Goal: Contribute content: Contribute content

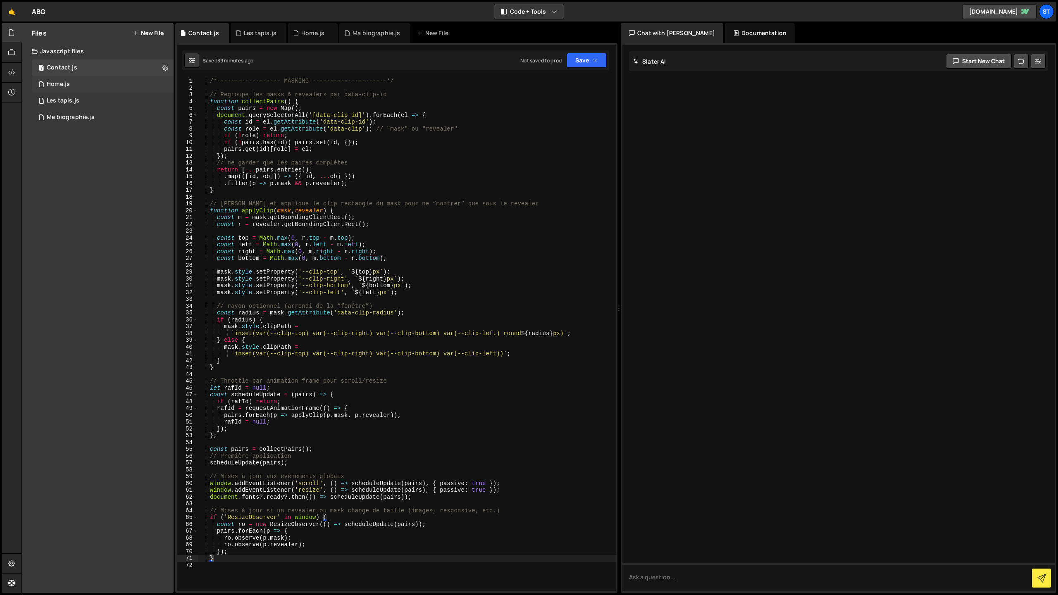
click at [59, 83] on div "Home.js" at bounding box center [58, 84] width 23 height 7
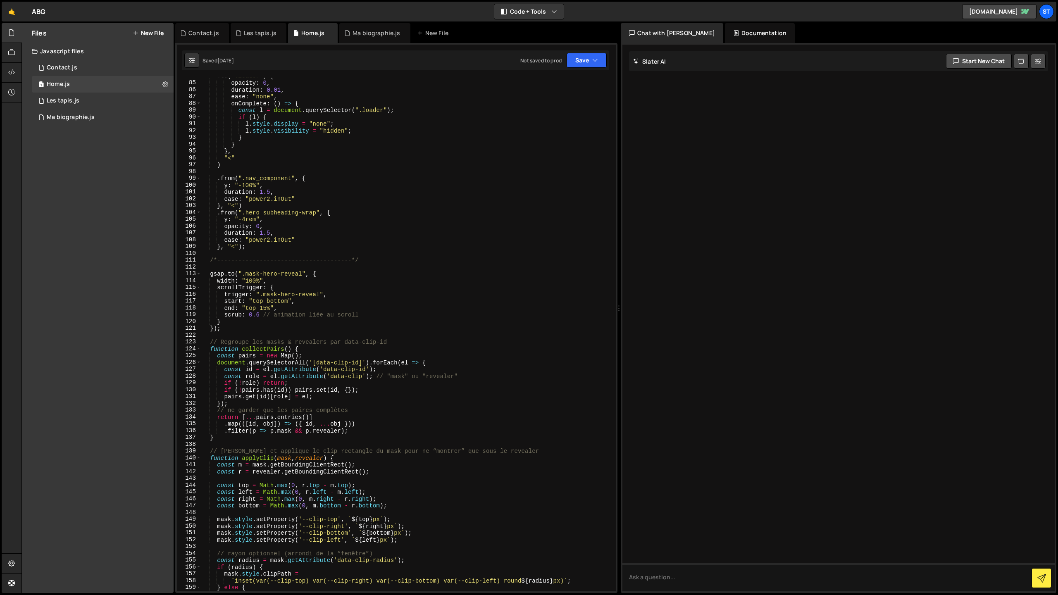
scroll to position [571, 0]
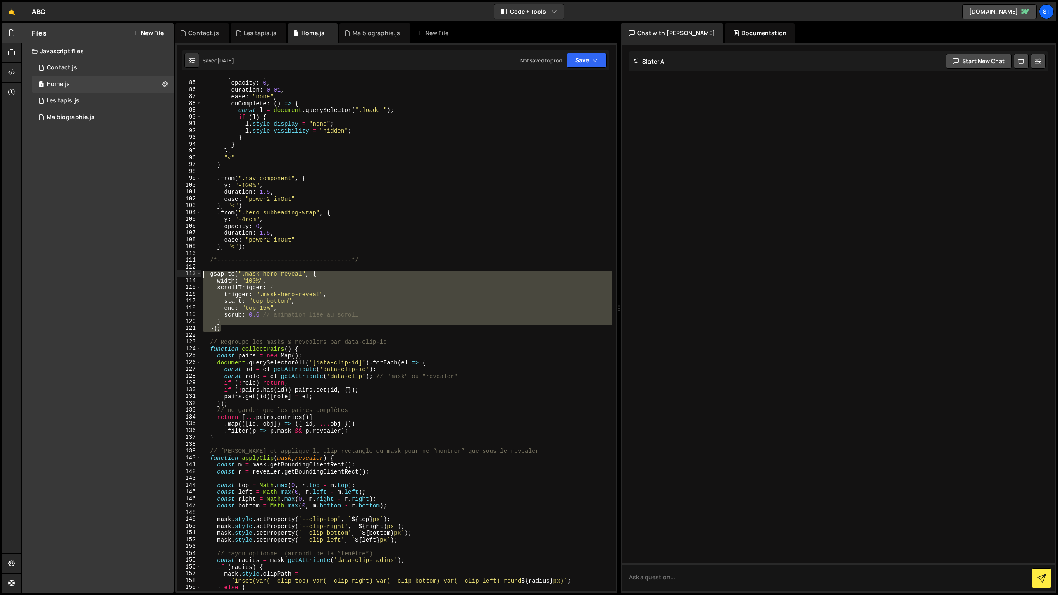
drag, startPoint x: 221, startPoint y: 329, endPoint x: 194, endPoint y: 272, distance: 63.0
click at [194, 272] on div "}); 84 85 86 87 88 89 90 91 92 93 94 95 96 97 98 99 100 101 102 103 104 105 106…" at bounding box center [396, 335] width 439 height 514
type textarea "[DOMAIN_NAME](".mask-hero-reveal", { width: "100%","
click at [70, 70] on div "Contact.js" at bounding box center [62, 67] width 31 height 7
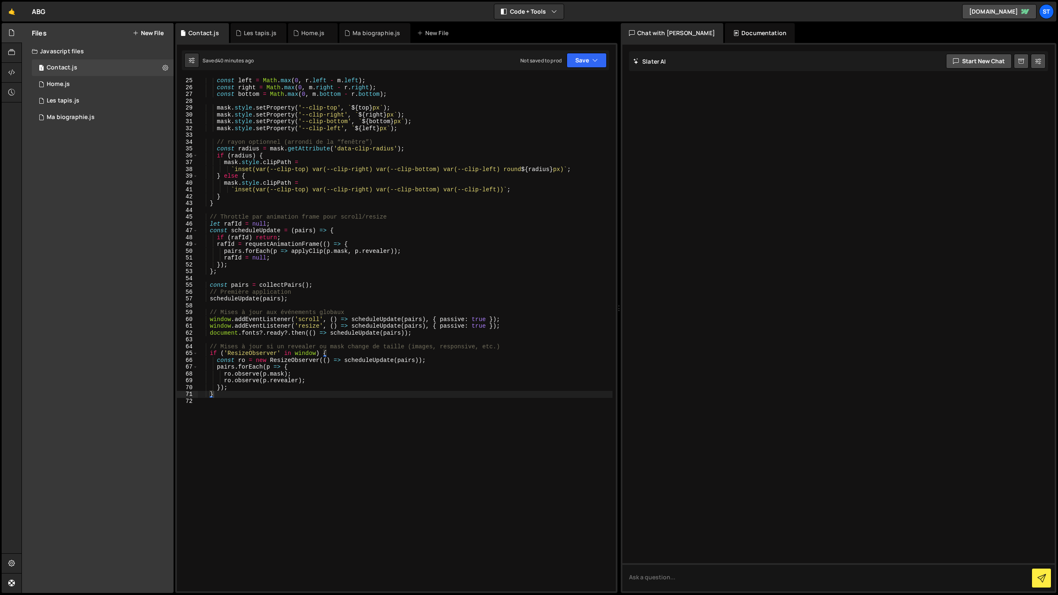
scroll to position [193, 0]
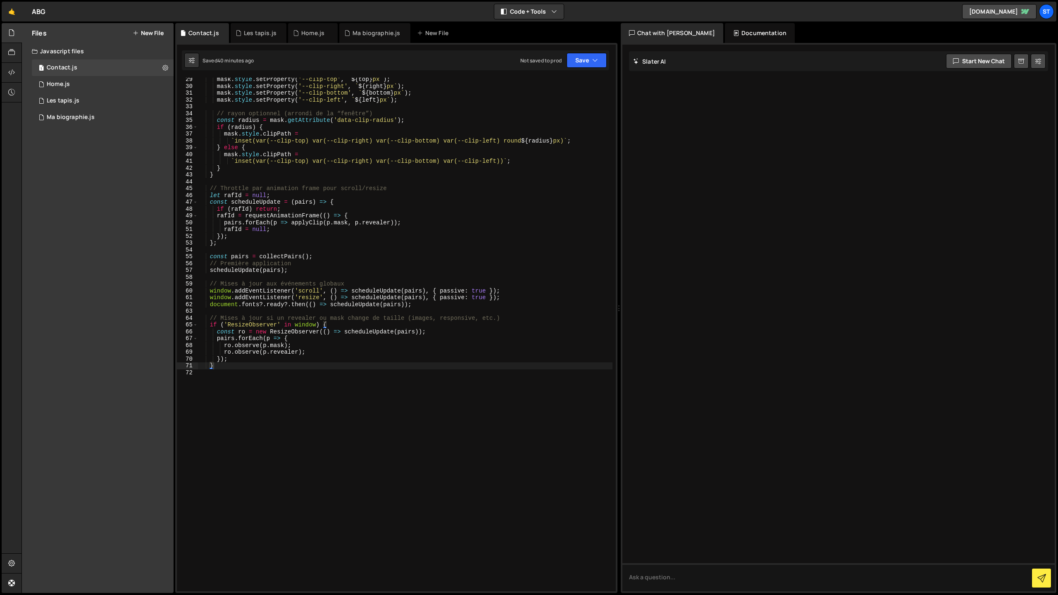
click at [227, 369] on div "mask . style . setProperty ( '--clip-top' , ` ${ top } px ` ) ; mask . style . …" at bounding box center [404, 339] width 415 height 527
paste textarea "});"
click at [586, 61] on button "Save" at bounding box center [586, 60] width 40 height 15
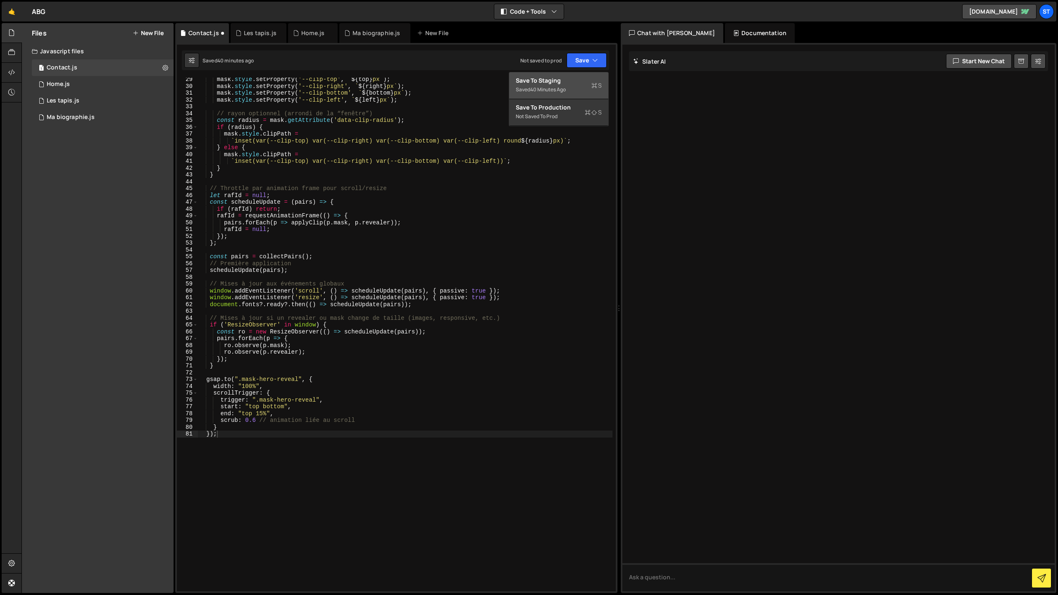
click at [565, 85] on div "Saved 40 minutes ago" at bounding box center [559, 90] width 86 height 10
drag, startPoint x: 304, startPoint y: 381, endPoint x: 288, endPoint y: 380, distance: 16.1
click at [286, 381] on div "mask . style . setProperty ( '--clip-top' , ` ${ top } px ` ) ; mask . style . …" at bounding box center [404, 339] width 415 height 527
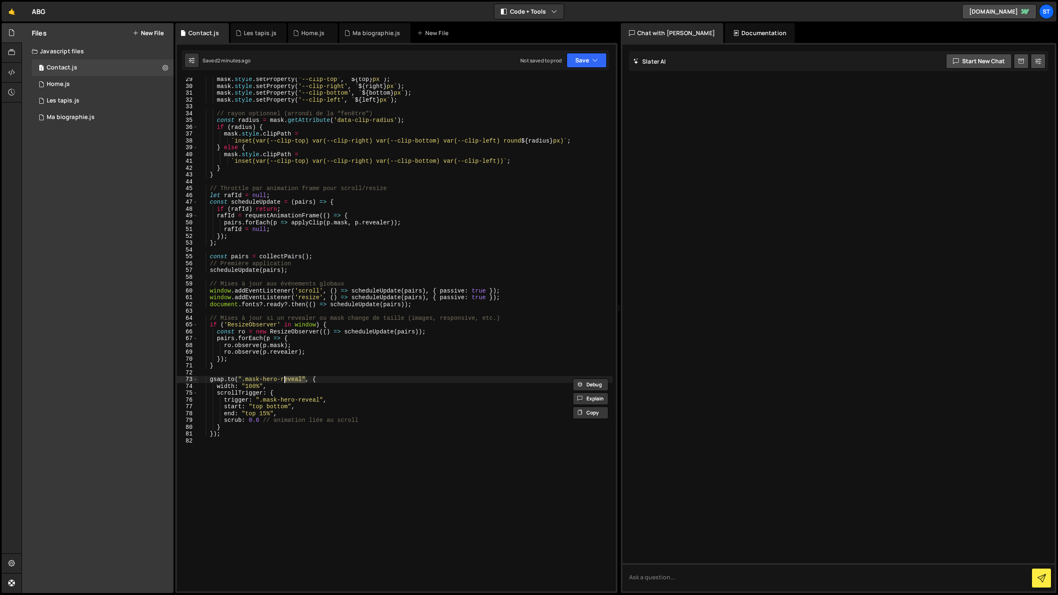
click at [293, 380] on div "mask . style . setProperty ( '--clip-top' , ` ${ top } px ` ) ; mask . style . …" at bounding box center [404, 335] width 415 height 514
drag, startPoint x: 302, startPoint y: 380, endPoint x: 247, endPoint y: 381, distance: 55.0
click at [247, 381] on div "mask . style . setProperty ( '--clip-top' , ` ${ top } px ` ) ; mask . style . …" at bounding box center [404, 339] width 415 height 527
paste textarea "contact"
click at [592, 63] on icon "button" at bounding box center [595, 60] width 6 height 8
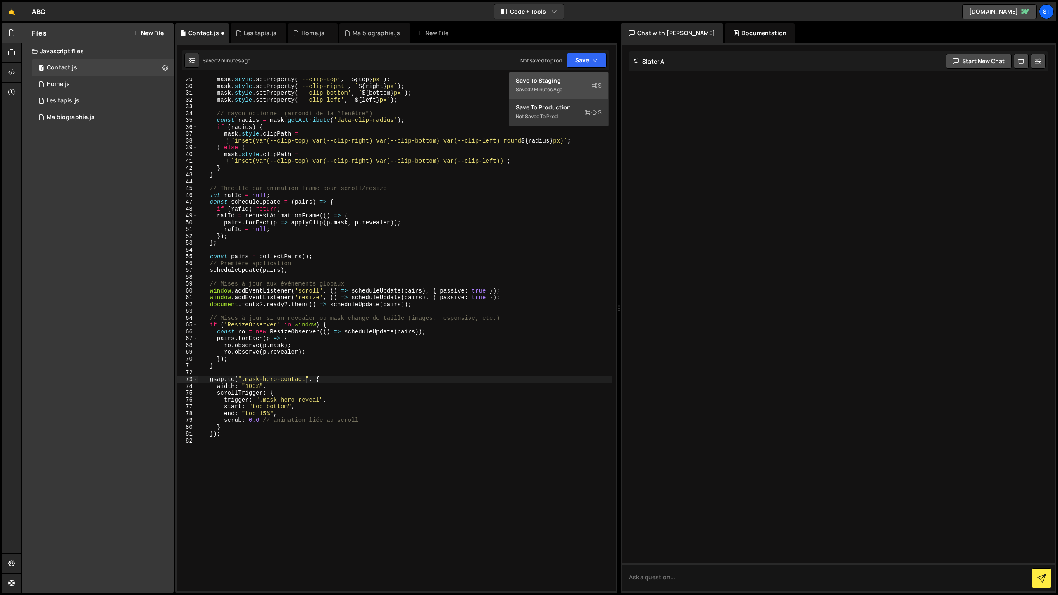
click at [565, 84] on div "Save to Staging S" at bounding box center [559, 80] width 86 height 8
drag, startPoint x: 321, startPoint y: 399, endPoint x: 299, endPoint y: 400, distance: 21.5
click at [299, 400] on div "mask . style . setProperty ( '--clip-top' , ` ${ top } px ` ) ; mask . style . …" at bounding box center [404, 338] width 415 height 527
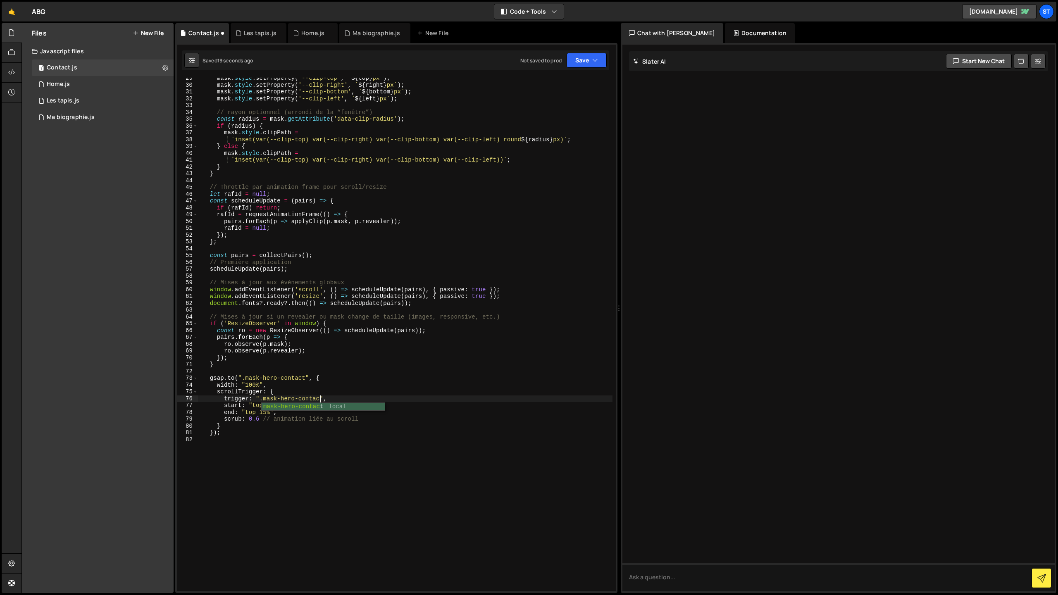
scroll to position [0, 8]
click at [592, 64] on button "Save" at bounding box center [586, 60] width 40 height 15
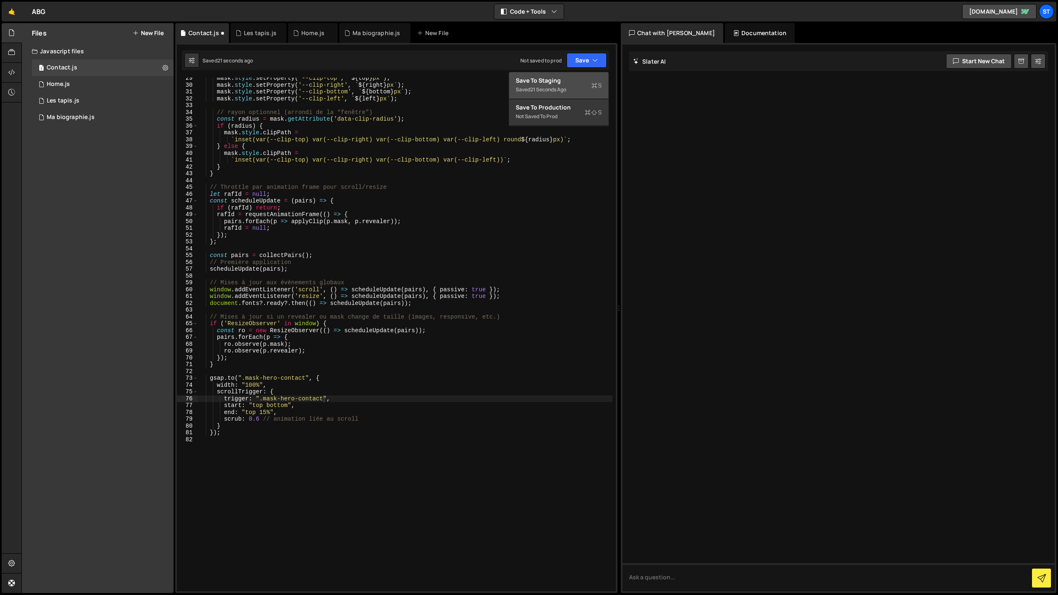
click at [571, 84] on div "Save to Staging S" at bounding box center [559, 80] width 86 height 8
click at [307, 380] on div "mask . style . setProperty ( '--clip-top' , ` ${ top } px ` ) ; mask . style . …" at bounding box center [404, 338] width 415 height 527
paste textarea "section_suite"
click at [585, 62] on button "Save" at bounding box center [586, 60] width 40 height 15
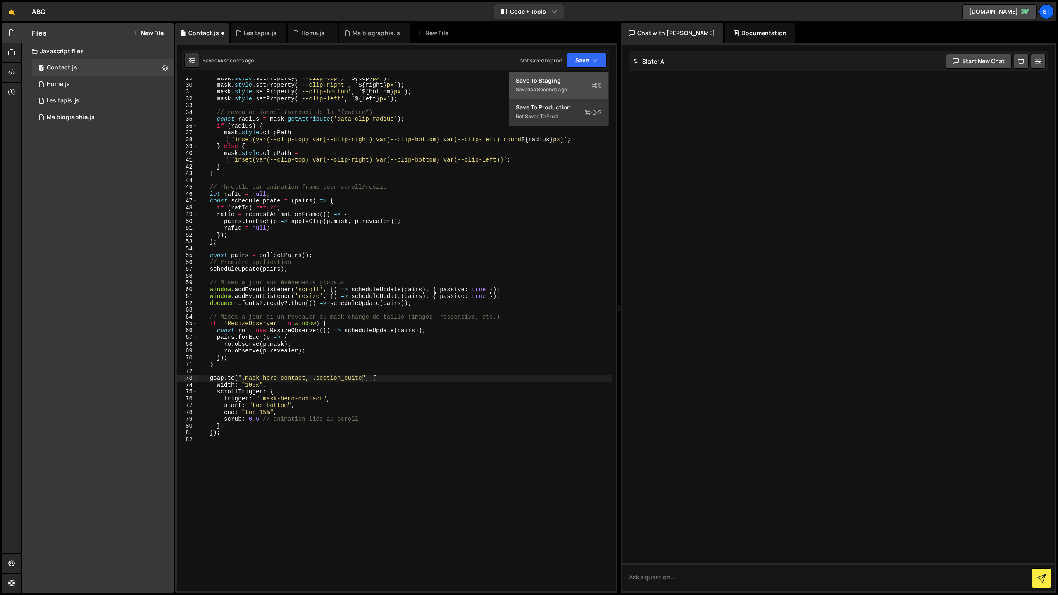
click at [563, 79] on div "Save to Staging S" at bounding box center [559, 80] width 86 height 8
drag, startPoint x: 324, startPoint y: 400, endPoint x: 264, endPoint y: 400, distance: 59.1
click at [264, 400] on div "mask . style . setProperty ( '--clip-top' , ` ${ top } px ` ) ; mask . style . …" at bounding box center [404, 338] width 415 height 527
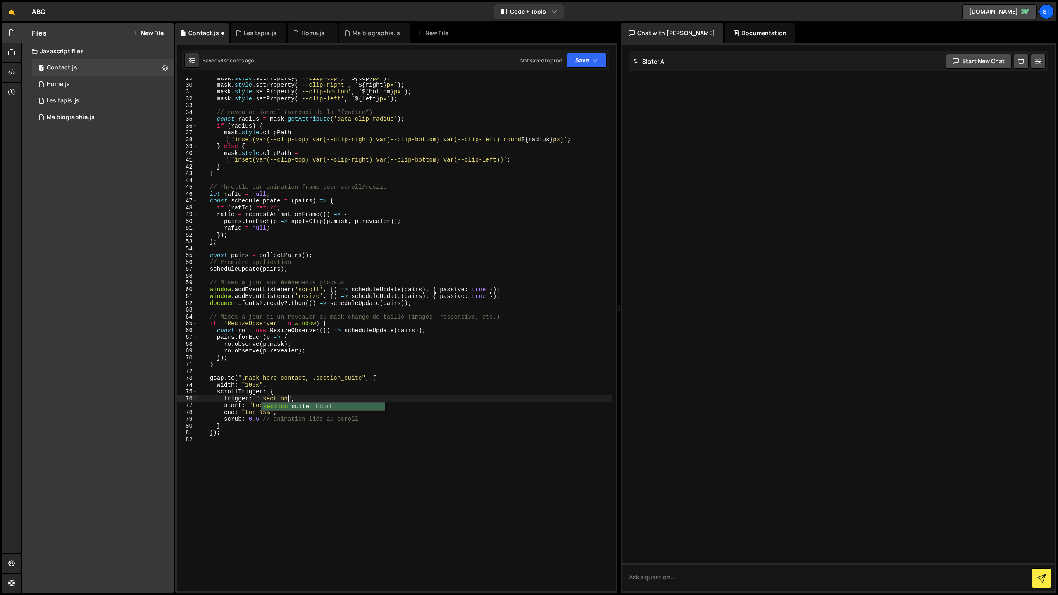
scroll to position [0, 6]
click at [577, 62] on button "Save" at bounding box center [586, 60] width 40 height 15
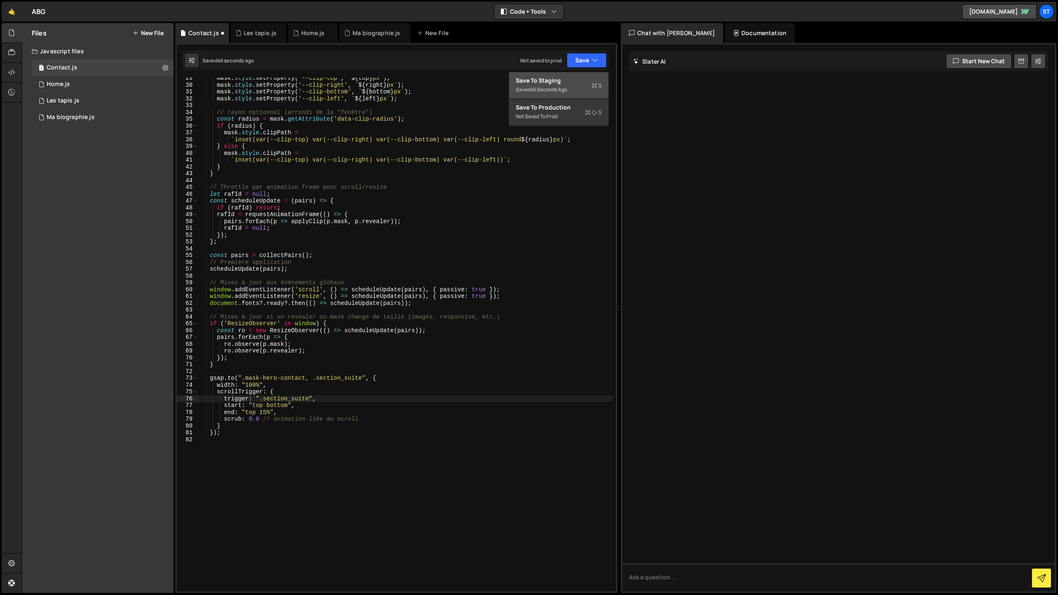
click at [559, 81] on div "Save to Staging S" at bounding box center [559, 80] width 86 height 8
click at [228, 379] on div "mask . style . setProperty ( '--clip-top' , ` ${ top } px ` ) ; mask . style . …" at bounding box center [404, 338] width 415 height 527
click at [385, 377] on div "mask . style . setProperty ( '--clip-top' , ` ${ top } px ` ) ; mask . style . …" at bounding box center [404, 338] width 415 height 527
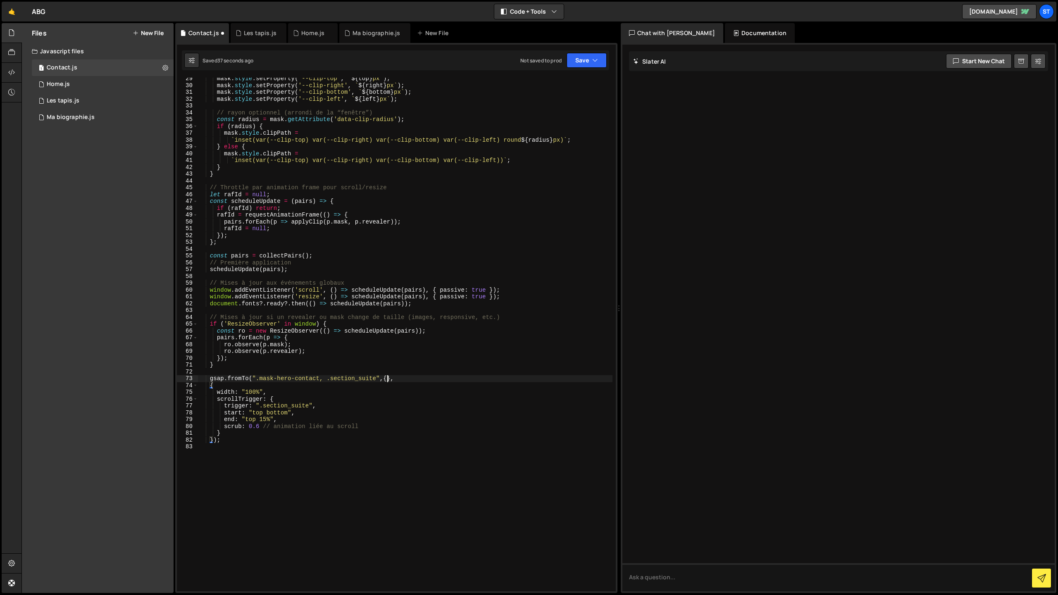
click at [388, 377] on div "mask . style . setProperty ( '--clip-top' , ` ${ top } px ` ) ; mask . style . …" at bounding box center [404, 338] width 415 height 527
type textarea "gsap.fromTo(".mask-hero-contact, .section_suite",{},"
click at [578, 62] on button "Save" at bounding box center [586, 60] width 40 height 15
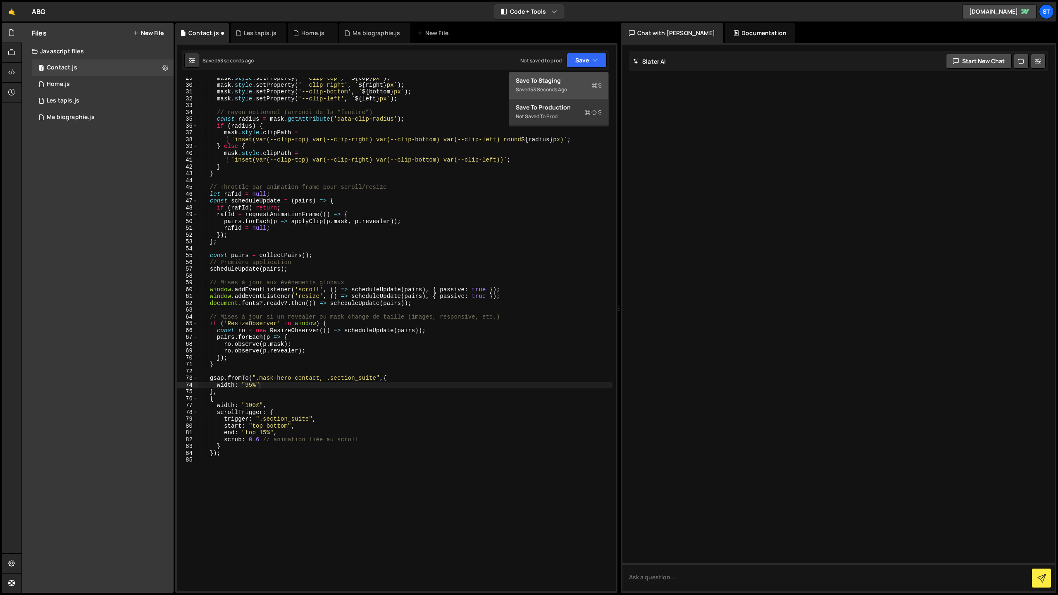
click at [559, 87] on div "53 seconds ago" at bounding box center [548, 89] width 37 height 7
drag, startPoint x: 327, startPoint y: 380, endPoint x: 269, endPoint y: 395, distance: 60.7
click at [257, 379] on div "mask . style . setProperty ( '--clip-top' , ` ${ top } px ` ) ; mask . style . …" at bounding box center [404, 338] width 415 height 527
type textarea "gsap.fromTo(".section_suite", {"
click at [586, 65] on button "Save" at bounding box center [586, 60] width 40 height 15
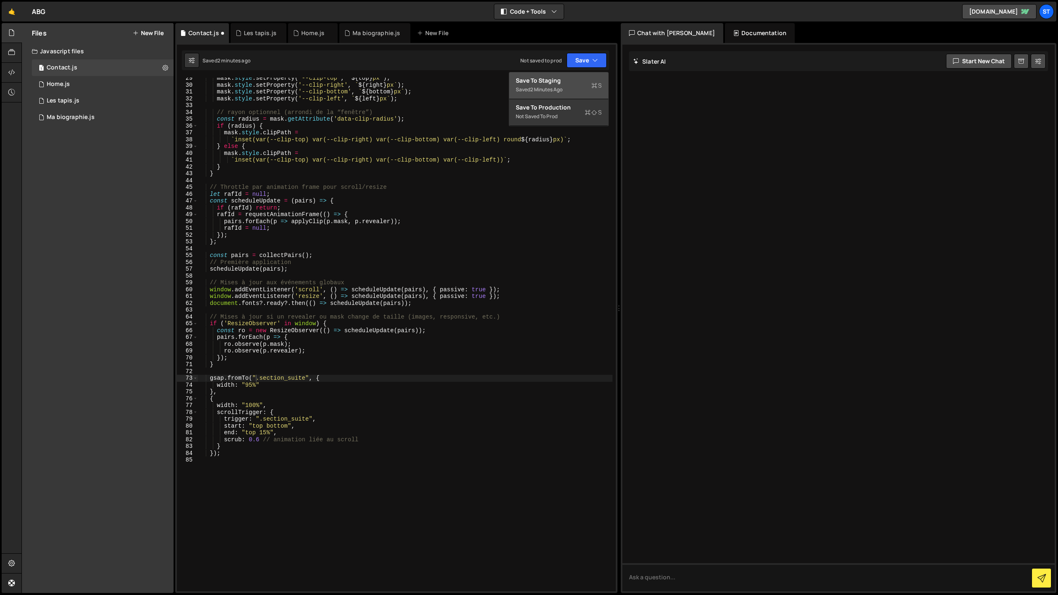
click at [578, 87] on div "Saved 2 minutes ago" at bounding box center [559, 90] width 86 height 10
click at [154, 34] on button "New File" at bounding box center [148, 33] width 31 height 7
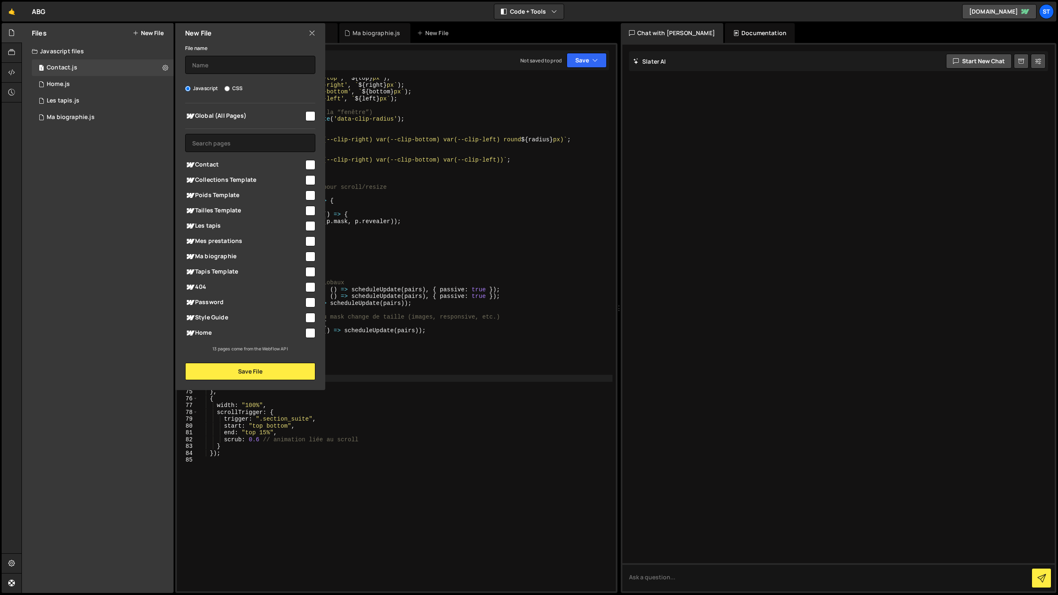
click at [310, 239] on input "checkbox" at bounding box center [310, 241] width 10 height 10
checkbox input "true"
click at [209, 64] on input "text" at bounding box center [250, 65] width 130 height 18
type input "Mes prestations"
click at [231, 371] on button "Save File" at bounding box center [250, 371] width 130 height 17
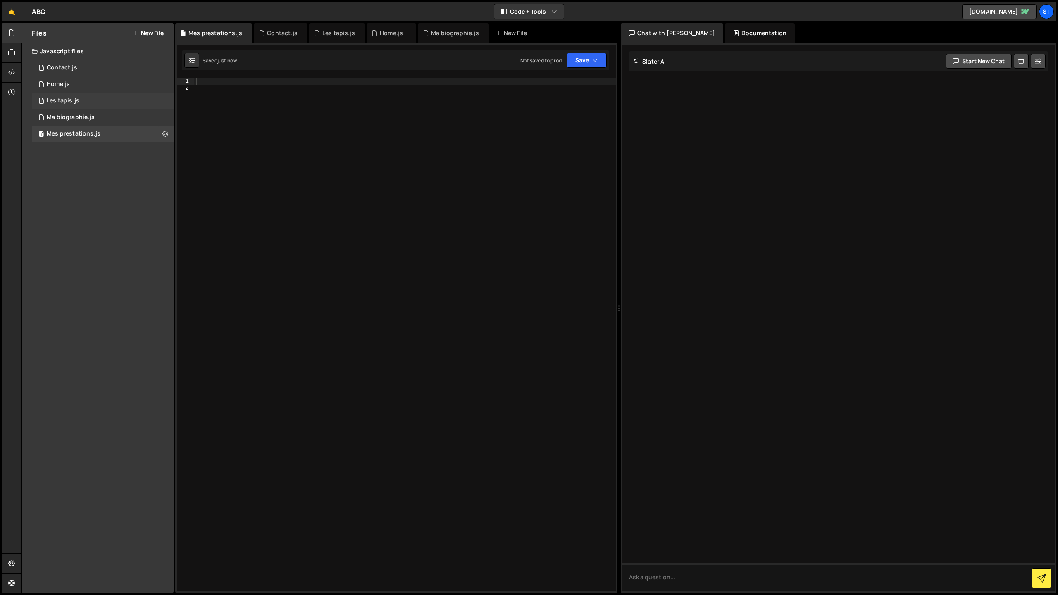
click at [68, 102] on div "Les tapis.js" at bounding box center [63, 100] width 33 height 7
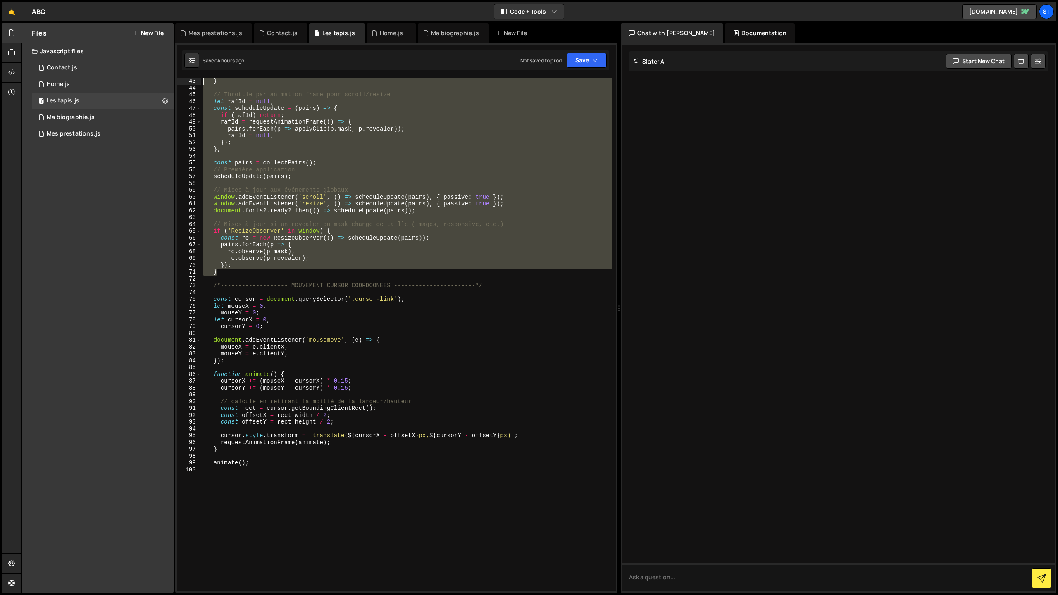
scroll to position [0, 0]
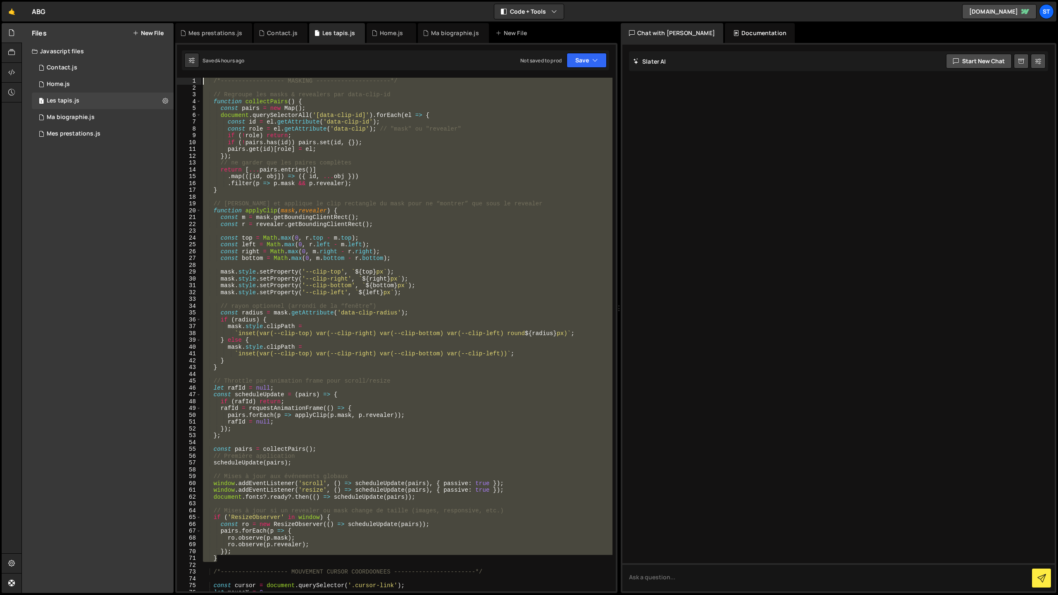
drag, startPoint x: 226, startPoint y: 271, endPoint x: 180, endPoint y: 2, distance: 272.1
click at [180, 2] on div "Hold on a sec... Are you certain you wish to leave this page? Any changes you'v…" at bounding box center [529, 297] width 1058 height 595
type textarea "/*------------------ MASKING ---------------------*/"
click at [79, 134] on div "Mes prestations.js" at bounding box center [74, 133] width 54 height 7
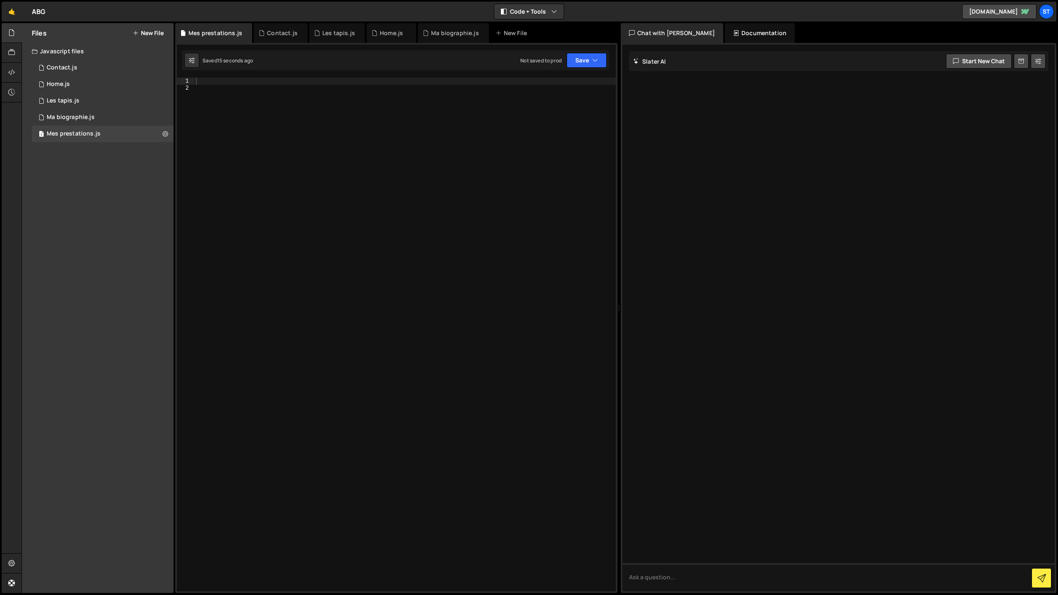
click at [226, 98] on div at bounding box center [404, 341] width 421 height 527
paste textarea "}"
type textarea "}"
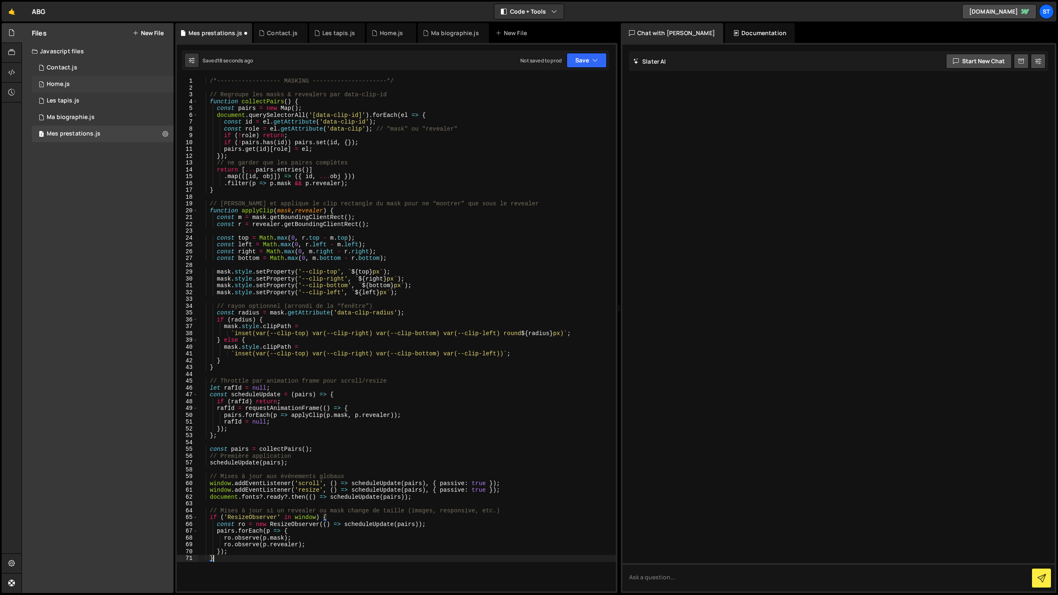
click at [67, 86] on div "Home.js" at bounding box center [58, 84] width 23 height 7
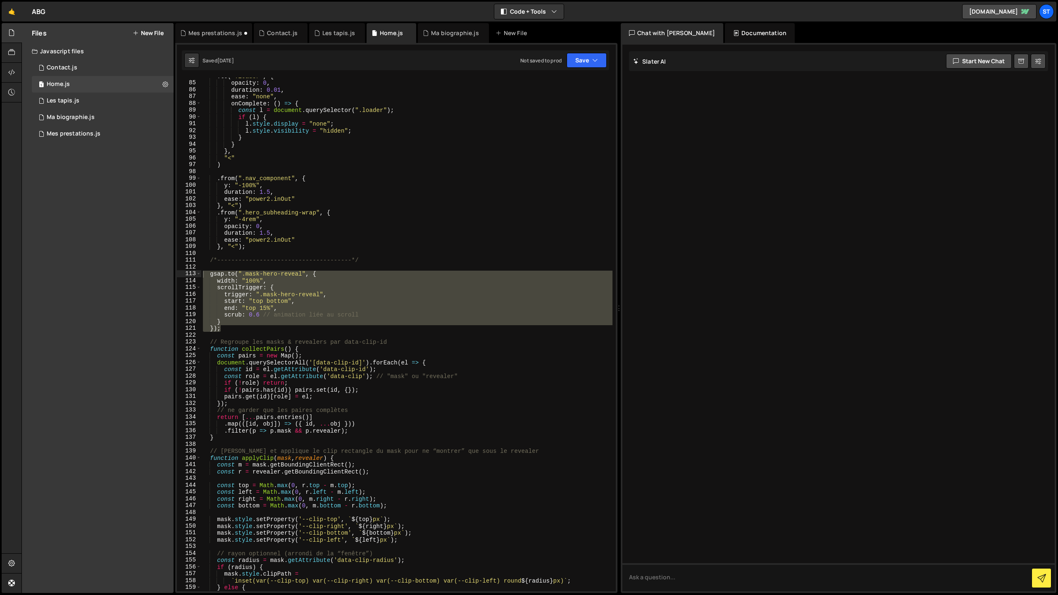
click at [312, 278] on div ". to ( ".loader" , { opacity : 0 , duration : 0.01 , ease : "none" , onComplete…" at bounding box center [406, 335] width 411 height 514
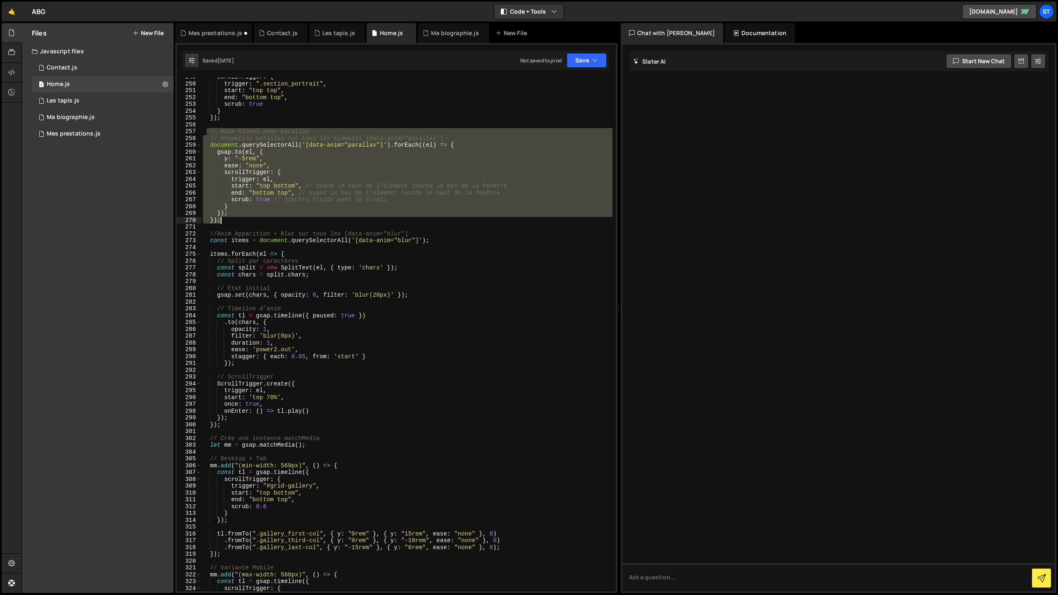
scroll to position [1697, 0]
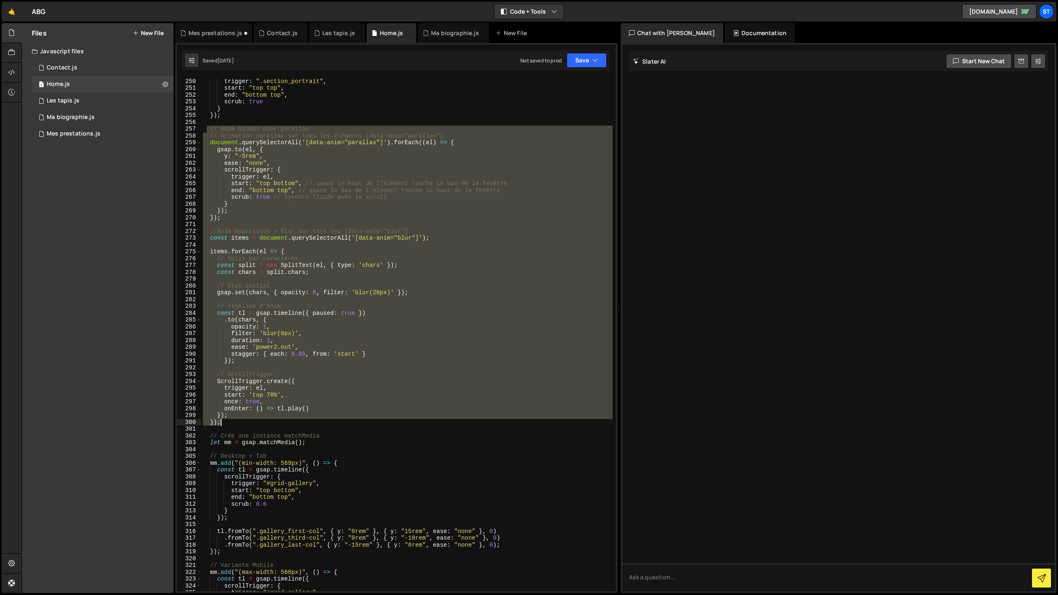
drag, startPoint x: 206, startPoint y: 131, endPoint x: 284, endPoint y: 422, distance: 301.3
click at [284, 422] on div "scrollTrigger : { trigger : ".section_portrait" , start : "top top" , end : "bo…" at bounding box center [406, 334] width 411 height 527
type textarea "}); });"
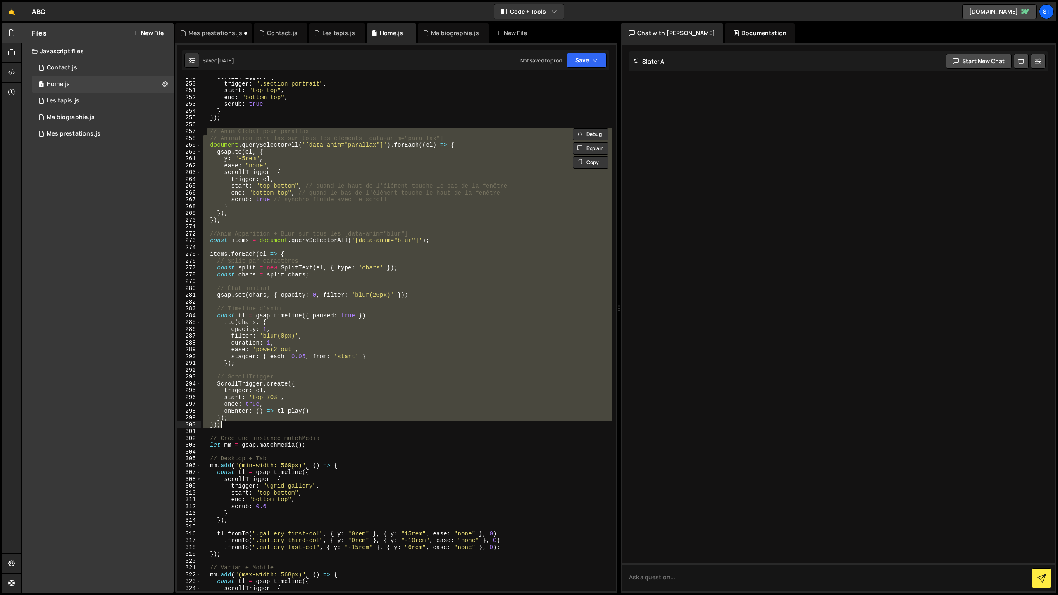
scroll to position [1694, 0]
click at [74, 135] on div "Mes prestations.js" at bounding box center [74, 133] width 54 height 7
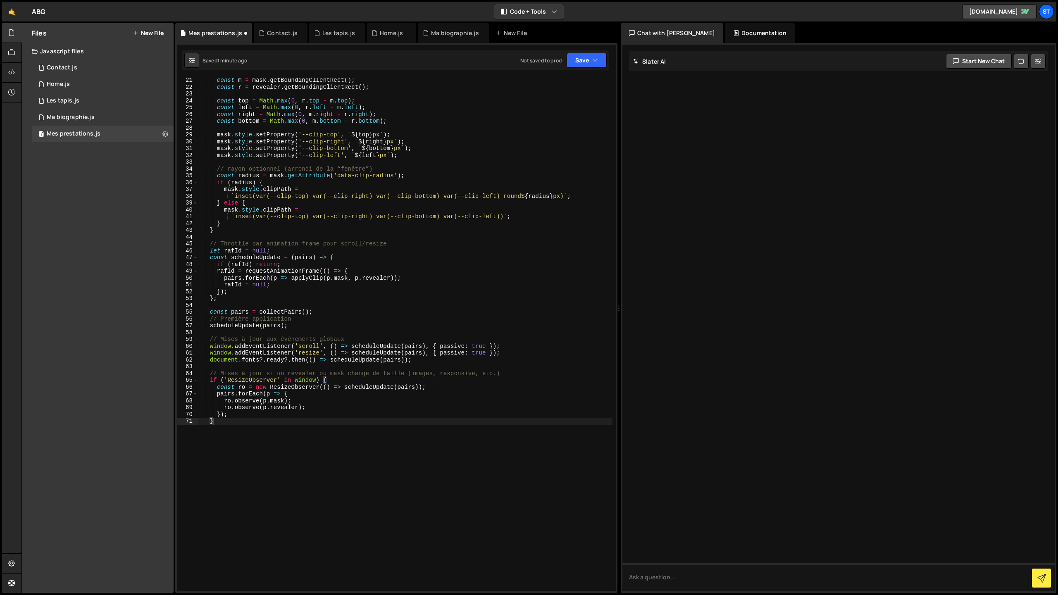
scroll to position [144, 0]
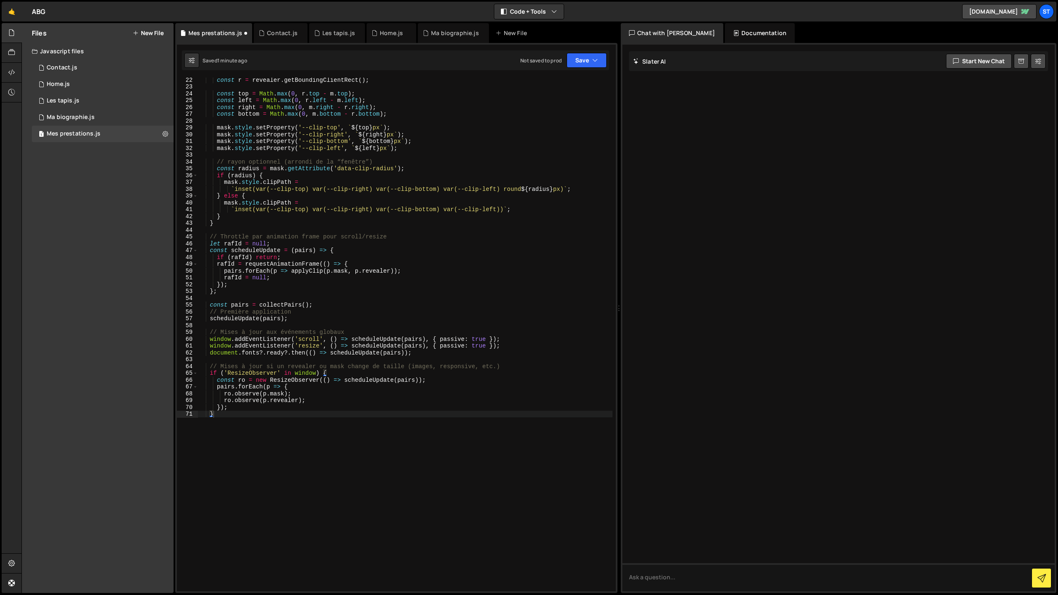
click at [258, 451] on div "const r = revealer . getBoundingClientRect ( ) ; const top = Math . max ( 0 , r…" at bounding box center [404, 339] width 415 height 527
paste textarea "});"
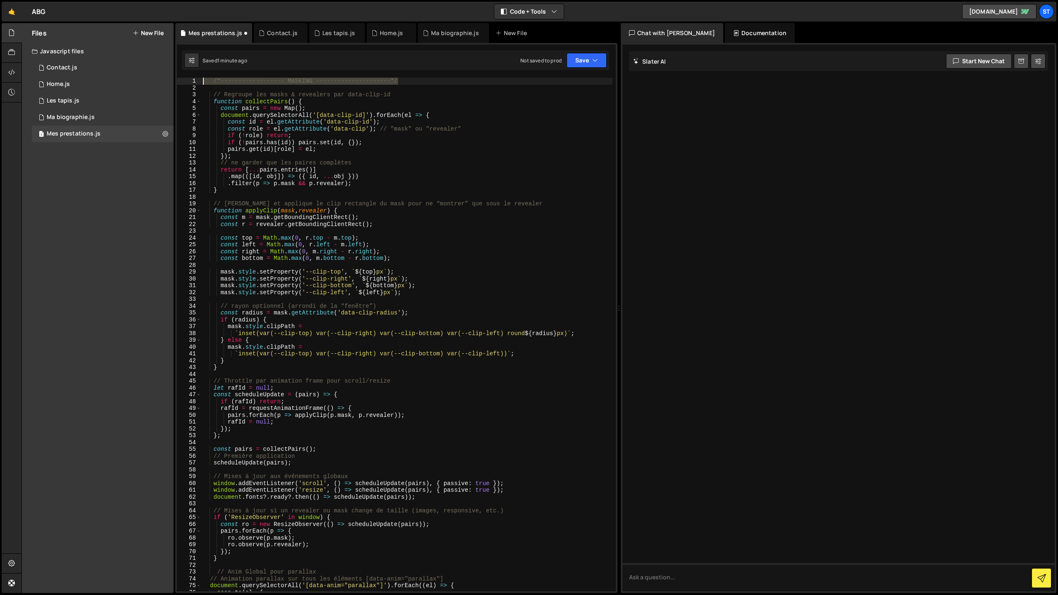
drag, startPoint x: 410, startPoint y: 82, endPoint x: 203, endPoint y: 83, distance: 206.6
click at [203, 83] on div "/*------------------ MASKING ---------------------*/ // Regroupe les masks & re…" at bounding box center [406, 341] width 411 height 527
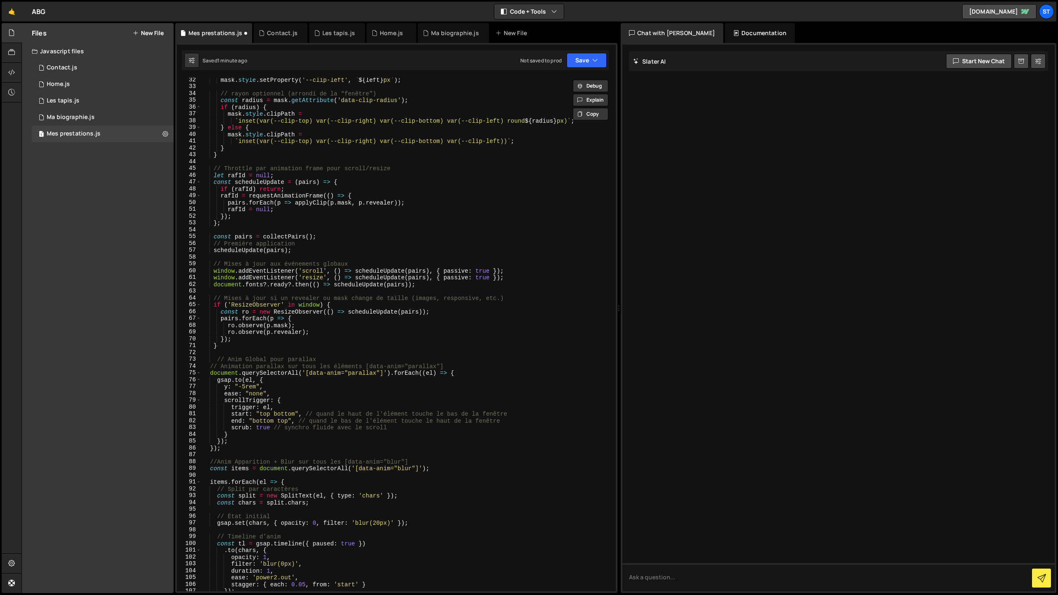
scroll to position [288, 0]
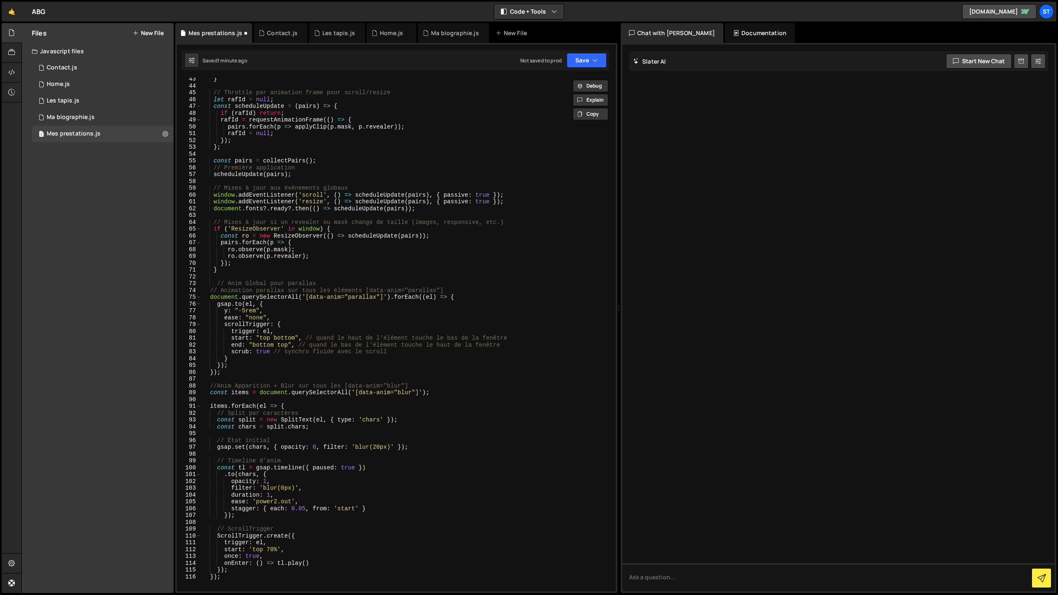
click at [242, 273] on div "} // Throttle par animation frame pour scroll/resize let [PERSON_NAME] = null ;…" at bounding box center [406, 339] width 411 height 527
type textarea "}"
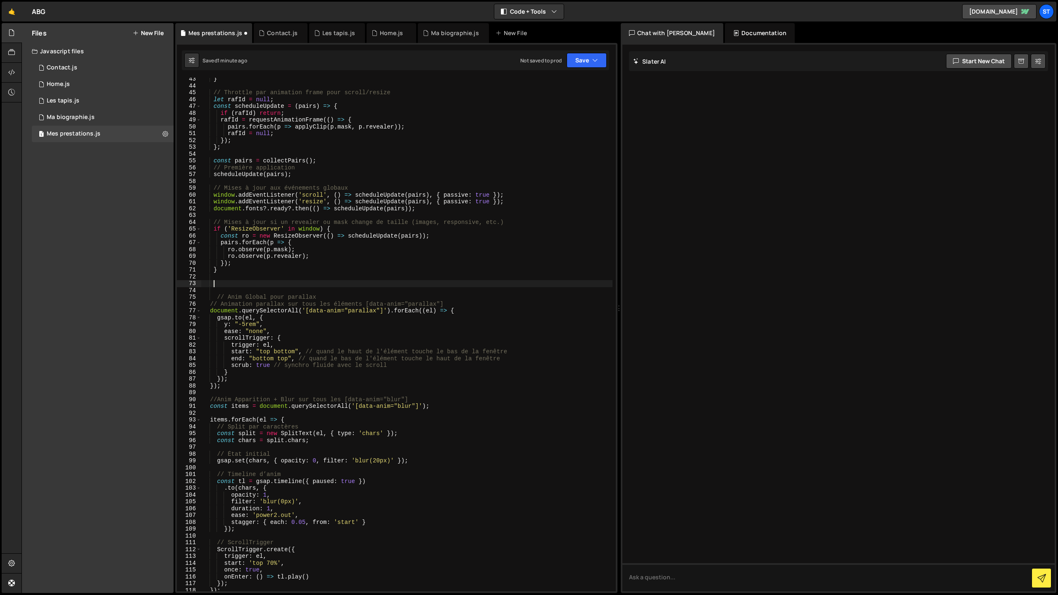
paste textarea "/*------------------ MASKING ---------------------*/"
drag, startPoint x: 324, startPoint y: 283, endPoint x: 298, endPoint y: 284, distance: 25.3
click at [298, 284] on div "} // Throttle par animation frame pour scroll/resize let [PERSON_NAME] = null ;…" at bounding box center [406, 339] width 411 height 527
click at [277, 310] on div "} // Throttle par animation frame pour scroll/resize let [PERSON_NAME] = null ;…" at bounding box center [406, 339] width 411 height 527
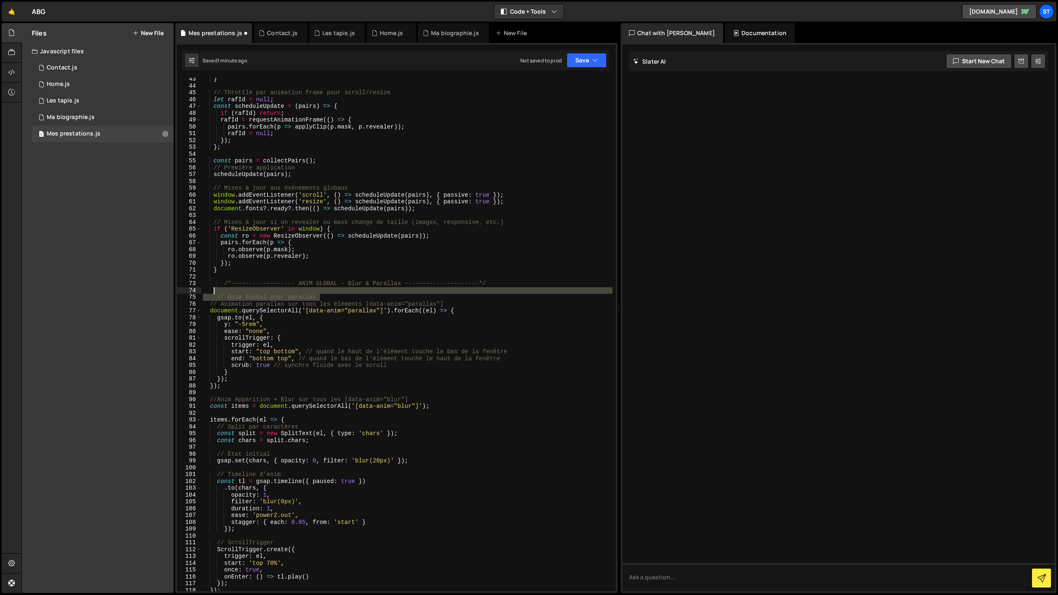
drag, startPoint x: 336, startPoint y: 295, endPoint x: 215, endPoint y: 293, distance: 121.1
click at [215, 293] on div "} // Throttle par animation frame pour scroll/resize let [PERSON_NAME] = null ;…" at bounding box center [406, 339] width 411 height 527
type textarea "// Anim Global pour parallax"
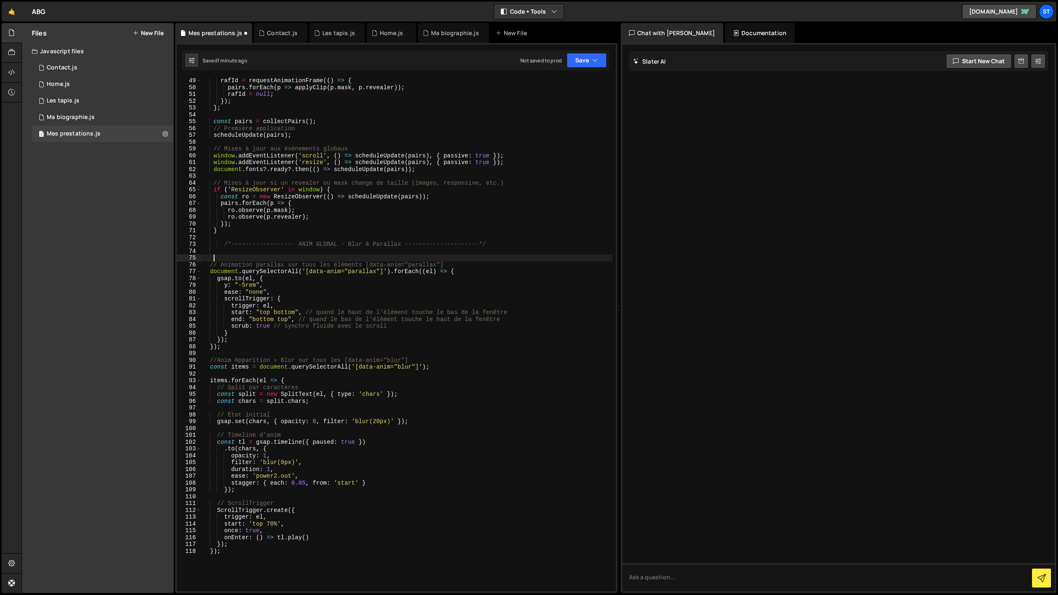
scroll to position [327, 0]
click at [584, 61] on button "Save" at bounding box center [586, 60] width 40 height 15
click at [561, 79] on div "Save to Staging S" at bounding box center [559, 80] width 86 height 8
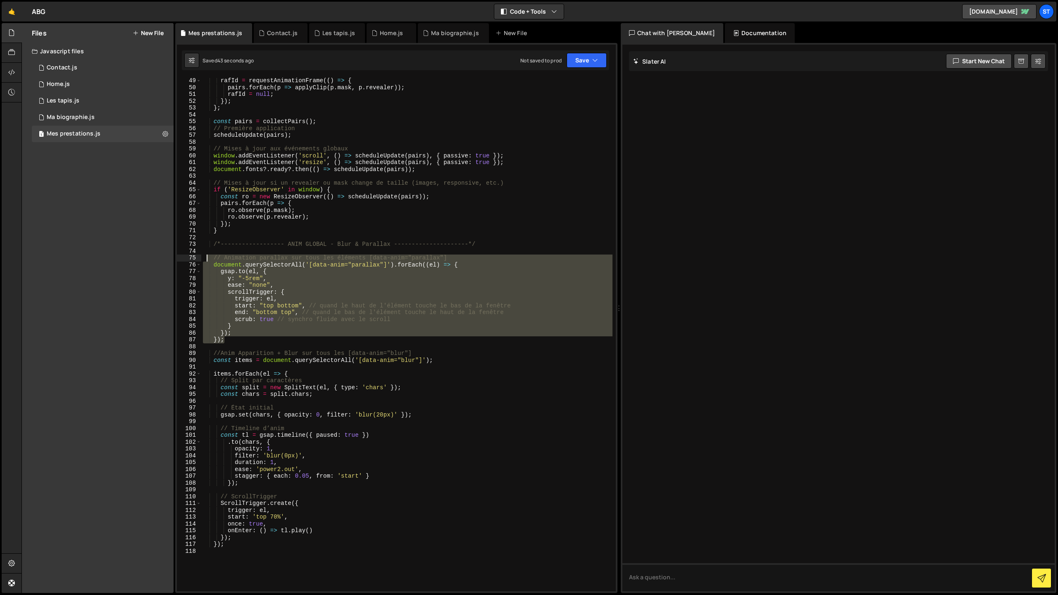
drag, startPoint x: 225, startPoint y: 340, endPoint x: 206, endPoint y: 261, distance: 81.3
click at [206, 261] on div "[PERSON_NAME] = requestAnimationFrame (( ) => { pairs . forEach ( p => applyCli…" at bounding box center [406, 340] width 411 height 527
click at [336, 286] on div "[PERSON_NAME] = requestAnimationFrame (( ) => { pairs . forEach ( p => applyCli…" at bounding box center [406, 335] width 411 height 514
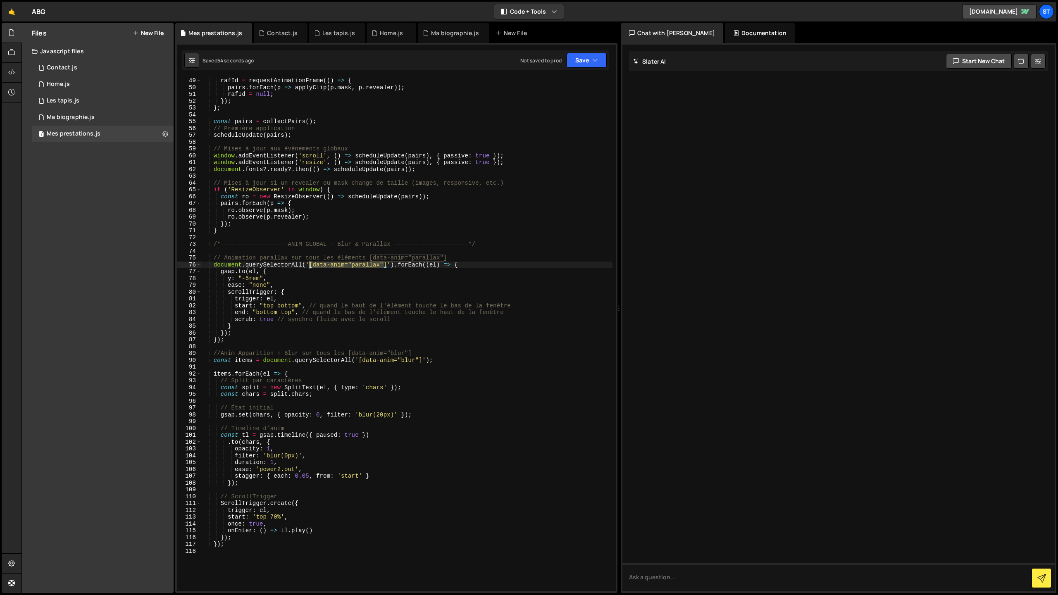
drag, startPoint x: 384, startPoint y: 265, endPoint x: 310, endPoint y: 264, distance: 74.0
click at [310, 264] on div "[PERSON_NAME] = requestAnimationFrame (( ) => { pairs . forEach ( p => applyCli…" at bounding box center [406, 340] width 411 height 527
click at [374, 228] on div "[PERSON_NAME] = requestAnimationFrame (( ) => { pairs . forEach ( p => applyCli…" at bounding box center [406, 340] width 411 height 527
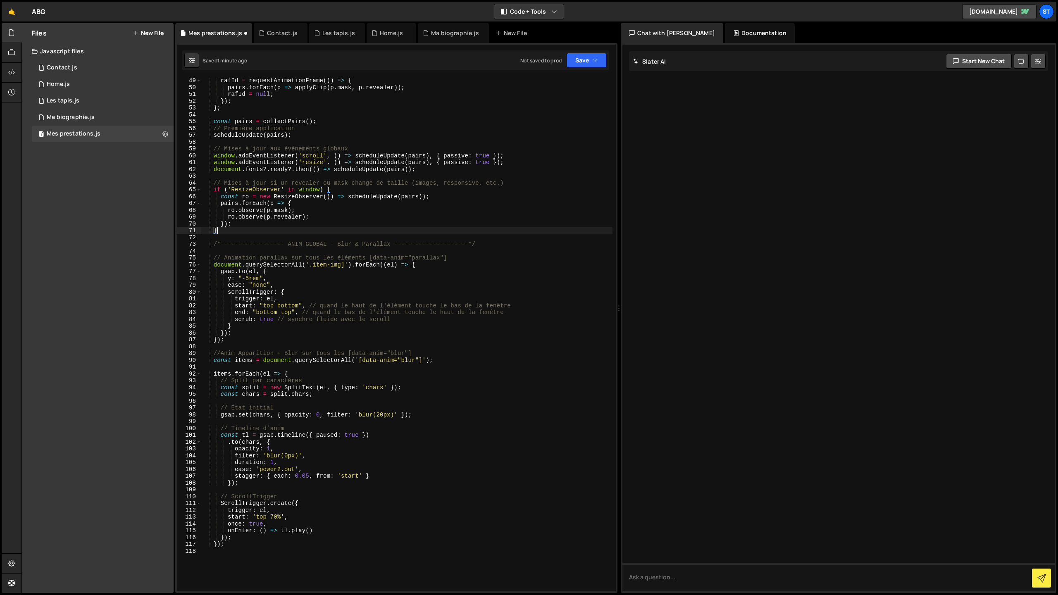
click at [240, 272] on div "[PERSON_NAME] = requestAnimationFrame (( ) => { pairs . forEach ( p => applyCli…" at bounding box center [406, 340] width 411 height 527
click at [299, 281] on div "[PERSON_NAME] = requestAnimationFrame (( ) => { pairs . forEach ( p => applyCli…" at bounding box center [406, 340] width 411 height 527
click at [286, 269] on div "[PERSON_NAME] = requestAnimationFrame (( ) => { pairs . forEach ( p => applyCli…" at bounding box center [406, 340] width 411 height 527
drag, startPoint x: 277, startPoint y: 272, endPoint x: 280, endPoint y: 283, distance: 11.1
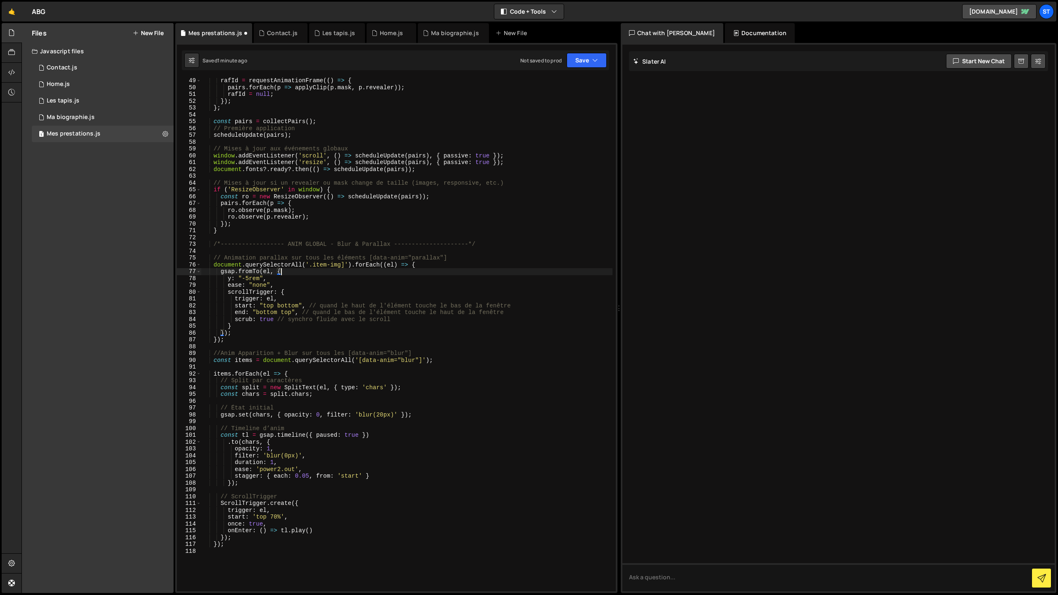
click at [277, 273] on div "[PERSON_NAME] = requestAnimationFrame (( ) => { pairs . forEach ( p => applyCli…" at bounding box center [406, 340] width 411 height 527
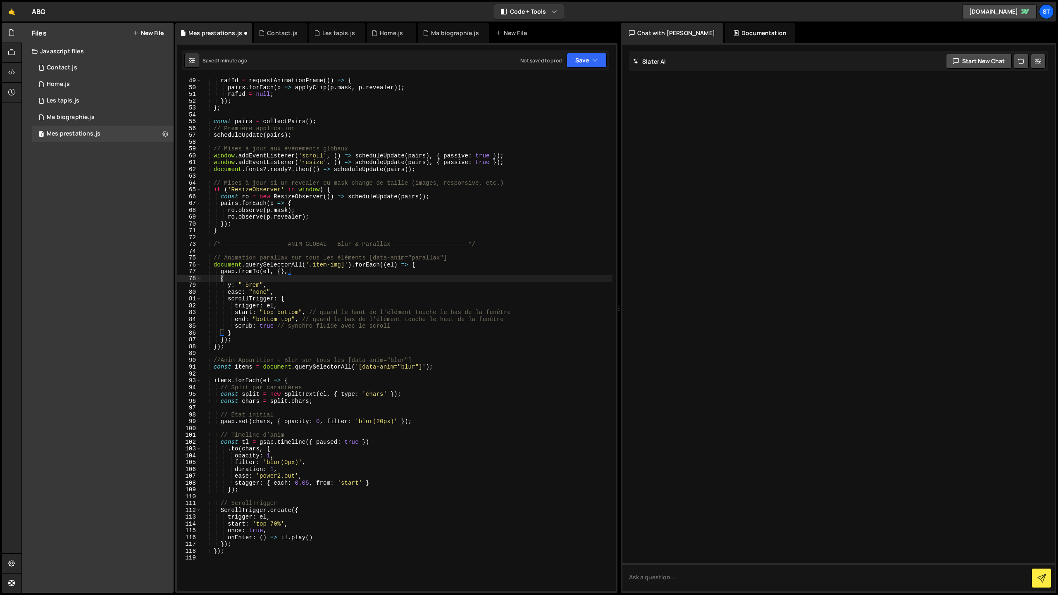
scroll to position [0, 1]
click at [281, 274] on div "[PERSON_NAME] = requestAnimationFrame (( ) => { pairs . forEach ( p => applyCli…" at bounding box center [406, 340] width 411 height 527
type textarea "gsap.fromTo(el, {},"
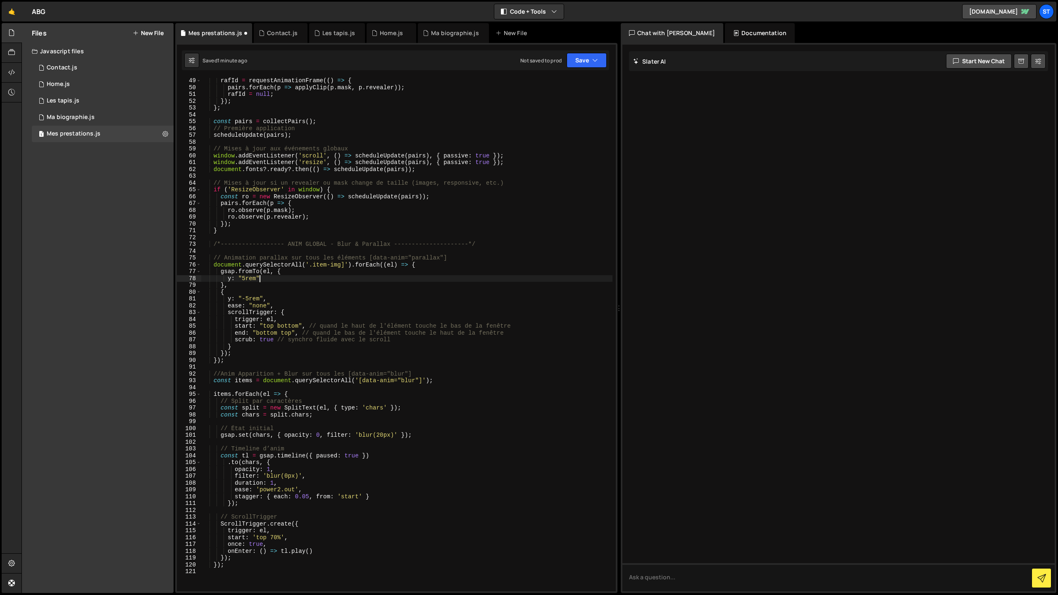
scroll to position [0, 3]
click at [589, 55] on button "Save" at bounding box center [586, 60] width 40 height 15
click at [558, 82] on div "Save to Staging S" at bounding box center [559, 80] width 86 height 8
click at [344, 264] on div "[PERSON_NAME] = requestAnimationFrame (( ) => { pairs . forEach ( p => applyCli…" at bounding box center [406, 340] width 411 height 527
click at [582, 62] on button "Save" at bounding box center [586, 60] width 40 height 15
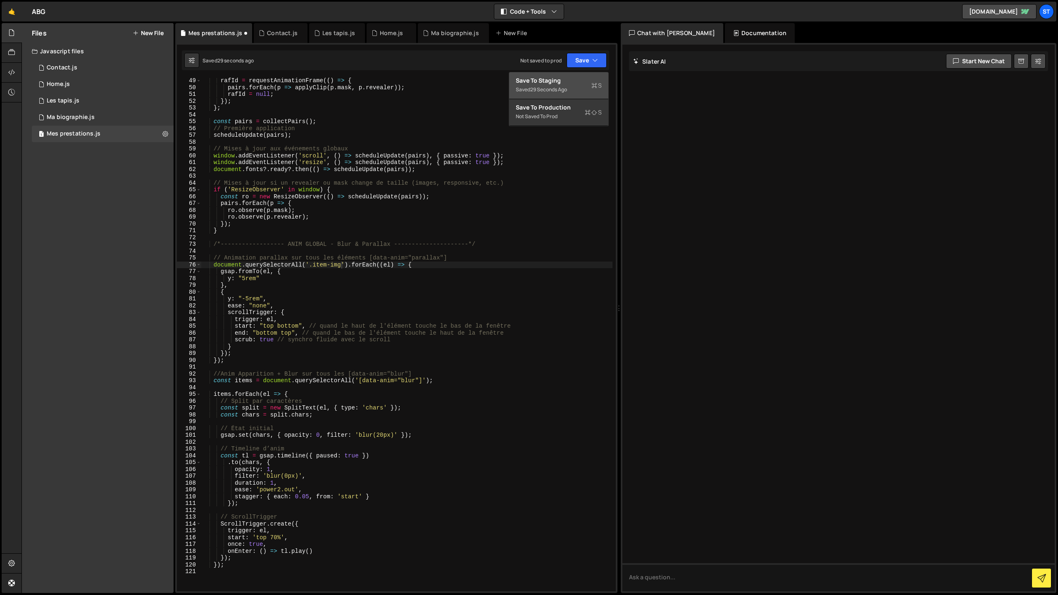
click at [559, 85] on div "Saved 29 seconds ago" at bounding box center [559, 90] width 86 height 10
click at [246, 300] on div "[PERSON_NAME] = requestAnimationFrame (( ) => { pairs . forEach ( p => applyCli…" at bounding box center [406, 340] width 411 height 527
click at [243, 279] on div "[PERSON_NAME] = requestAnimationFrame (( ) => { pairs . forEach ( p => applyCli…" at bounding box center [406, 340] width 411 height 527
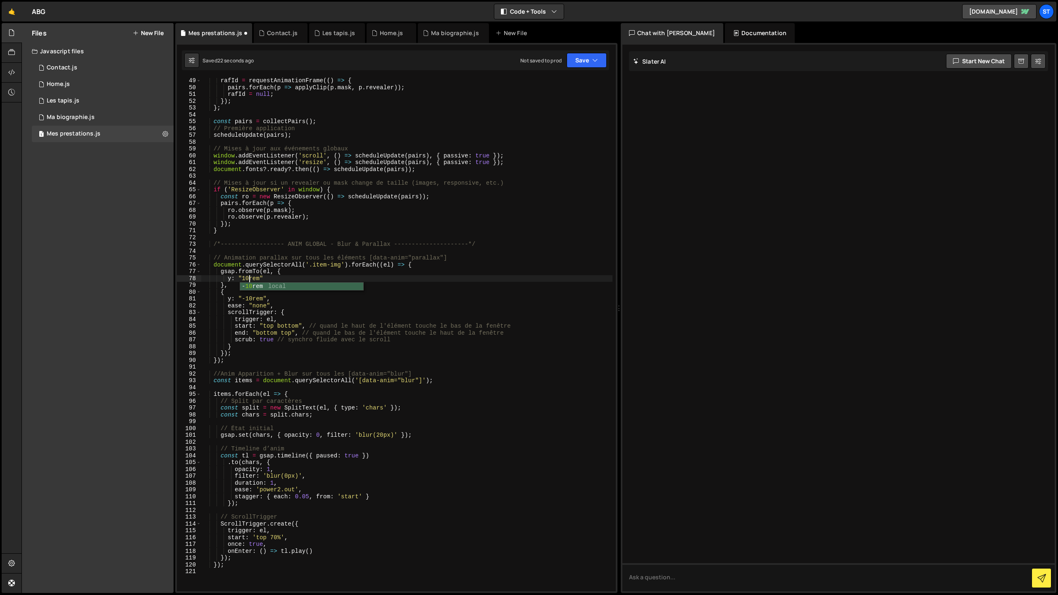
click at [318, 297] on div "[PERSON_NAME] = requestAnimationFrame (( ) => { pairs . forEach ( p => applyCli…" at bounding box center [406, 340] width 411 height 527
click at [585, 63] on button "Save" at bounding box center [586, 60] width 40 height 15
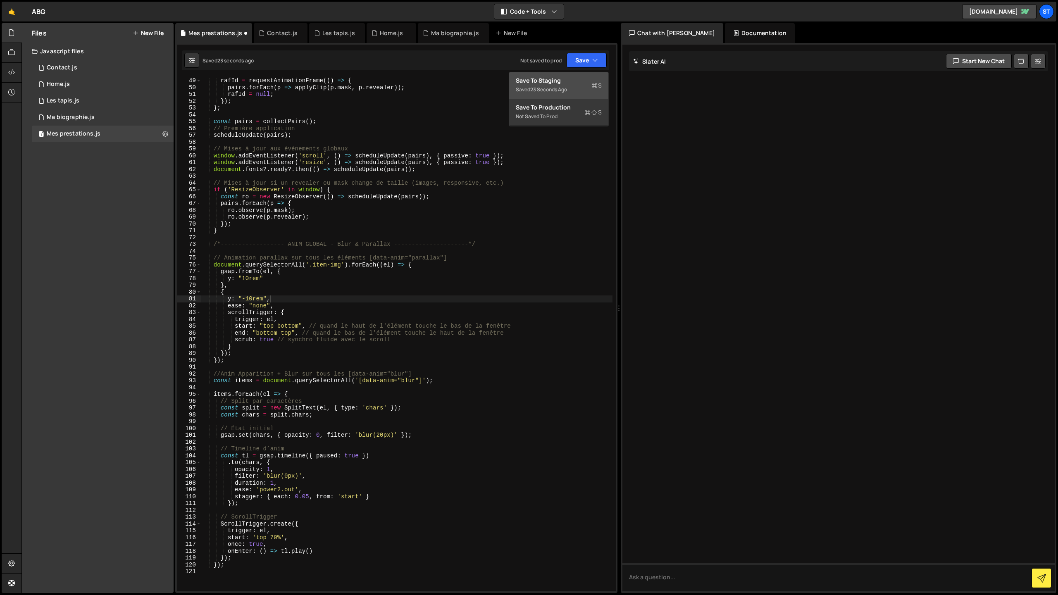
click at [567, 90] on div "23 seconds ago" at bounding box center [548, 89] width 37 height 7
click at [264, 277] on div "[PERSON_NAME] = requestAnimationFrame (( ) => { pairs . forEach ( p => applyCli…" at bounding box center [406, 340] width 411 height 527
type textarea "y: "10rem","
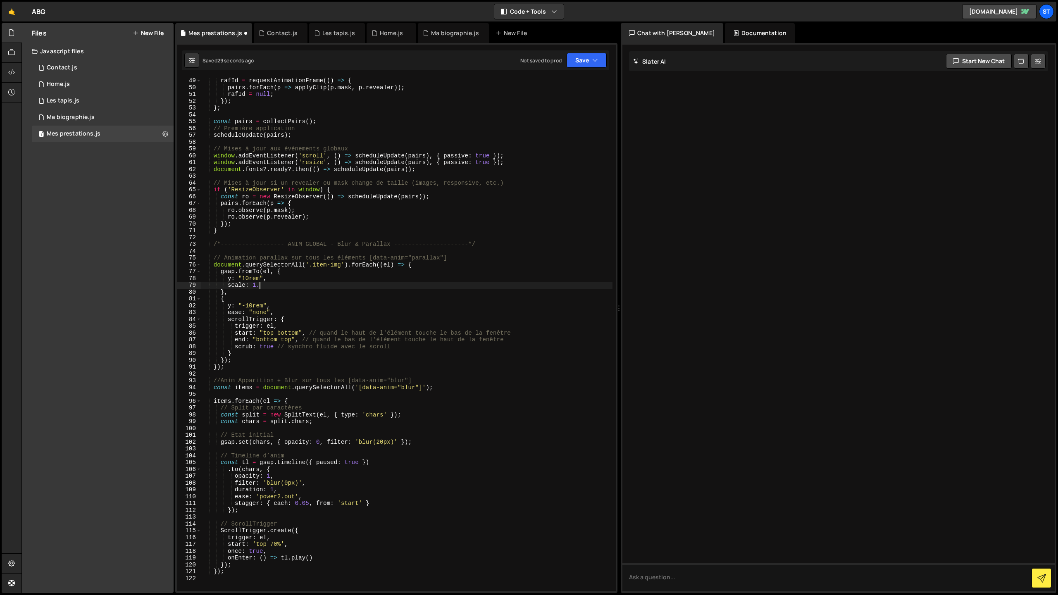
scroll to position [0, 4]
click at [243, 319] on div "[PERSON_NAME] = requestAnimationFrame (( ) => { pairs . forEach ( p => applyCli…" at bounding box center [406, 340] width 411 height 527
click at [228, 306] on div "[PERSON_NAME] = requestAnimationFrame (( ) => { pairs . forEach ( p => applyCli…" at bounding box center [406, 340] width 411 height 527
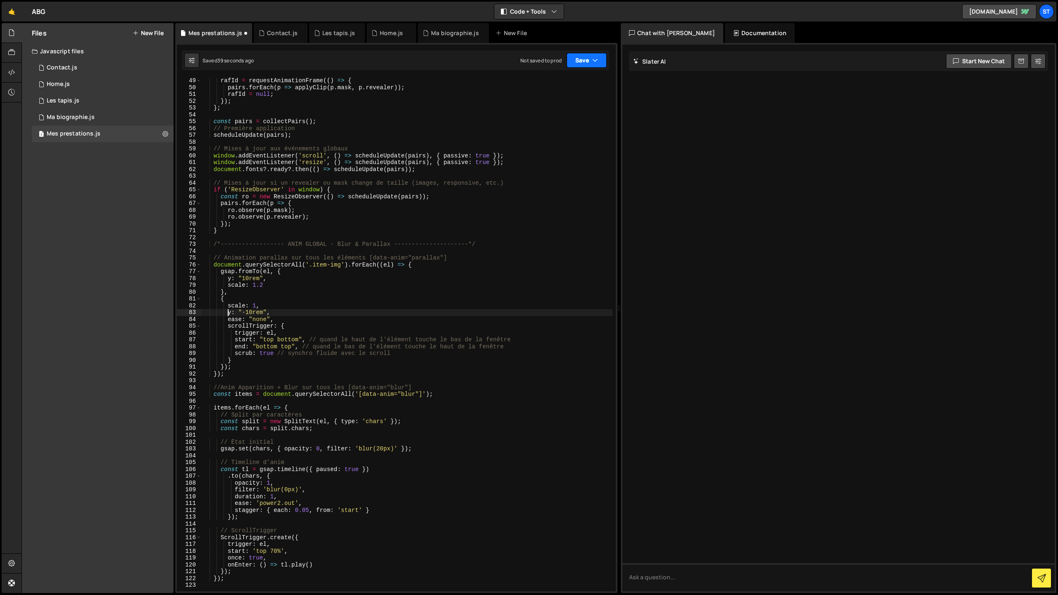
click at [586, 64] on button "Save" at bounding box center [586, 60] width 40 height 15
click at [568, 78] on div "Save to Staging S" at bounding box center [559, 80] width 86 height 8
drag, startPoint x: 248, startPoint y: 279, endPoint x: 243, endPoint y: 280, distance: 5.0
click at [243, 280] on div "[PERSON_NAME] = requestAnimationFrame (( ) => { pairs . forEach ( p => applyCli…" at bounding box center [406, 340] width 411 height 527
drag, startPoint x: 252, startPoint y: 313, endPoint x: 247, endPoint y: 314, distance: 5.8
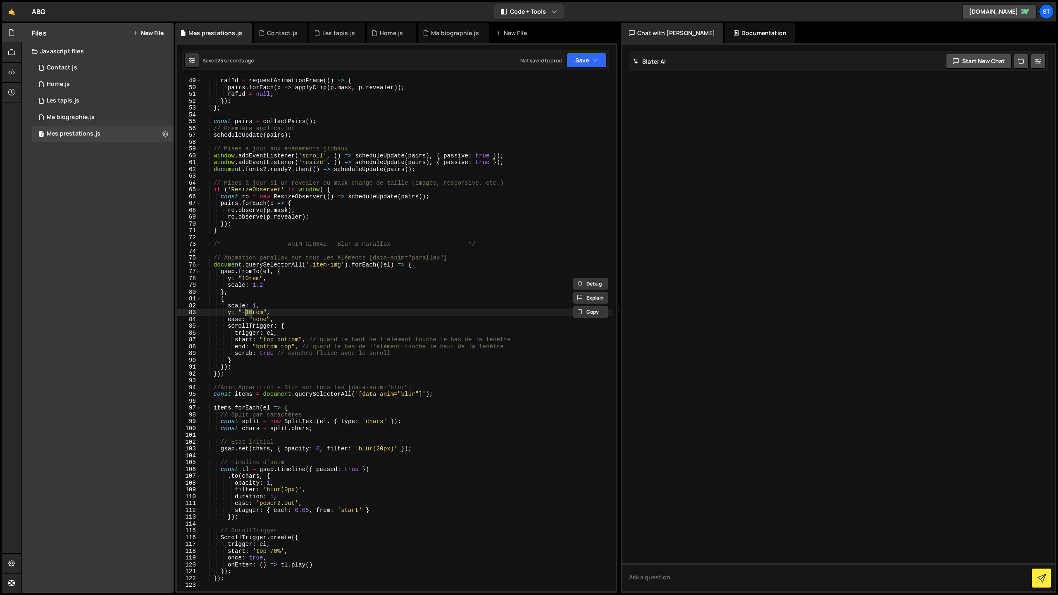
click at [247, 314] on div "[PERSON_NAME] = requestAnimationFrame (( ) => { pairs . forEach ( p => applyCli…" at bounding box center [406, 340] width 411 height 527
click at [580, 62] on button "Save" at bounding box center [586, 60] width 40 height 15
click at [541, 91] on div "27 seconds ago" at bounding box center [548, 89] width 36 height 7
click at [261, 286] on div "[PERSON_NAME] = requestAnimationFrame (( ) => { pairs . forEach ( p => applyCli…" at bounding box center [406, 340] width 411 height 527
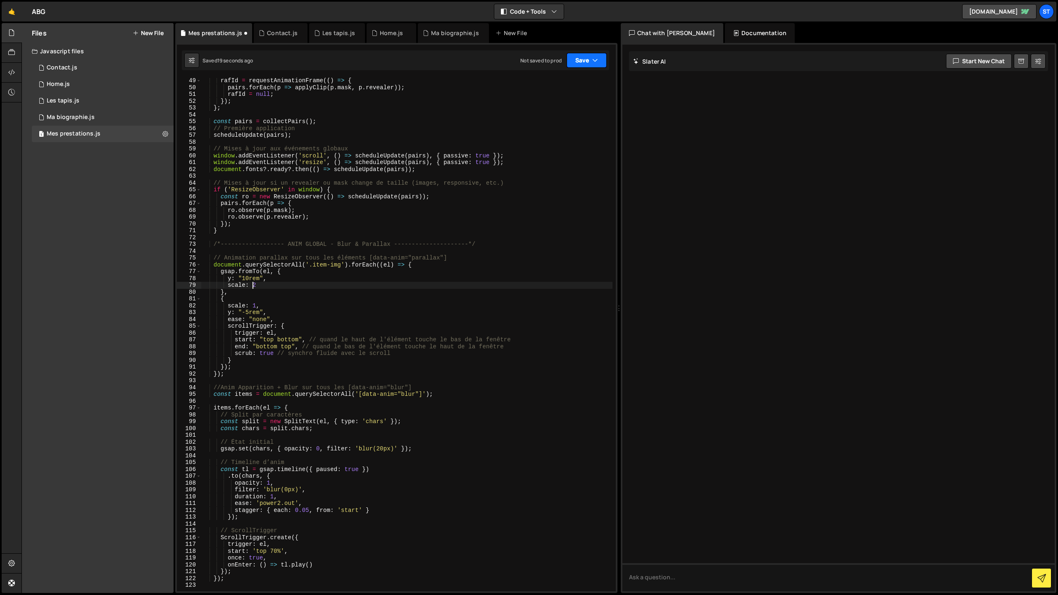
drag, startPoint x: 592, startPoint y: 60, endPoint x: 581, endPoint y: 65, distance: 11.8
click at [592, 60] on icon "button" at bounding box center [595, 60] width 6 height 8
click at [535, 89] on div "20 seconds ago" at bounding box center [548, 89] width 37 height 7
drag, startPoint x: 274, startPoint y: 355, endPoint x: 261, endPoint y: 355, distance: 12.8
click at [261, 355] on div "[PERSON_NAME] = requestAnimationFrame (( ) => { pairs . forEach ( p => applyCli…" at bounding box center [406, 340] width 411 height 527
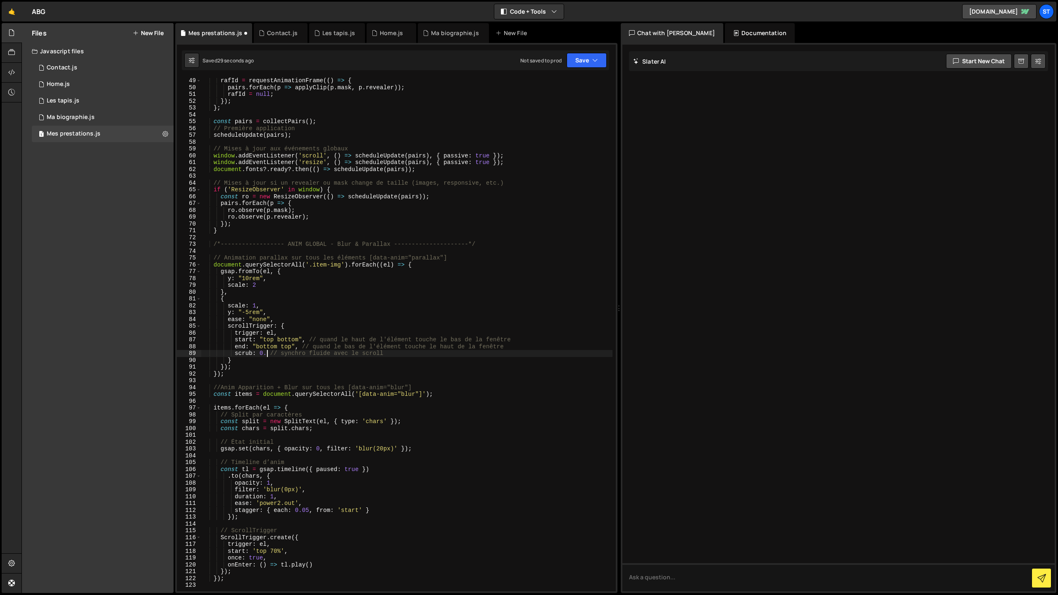
scroll to position [0, 5]
click at [296, 319] on div "[PERSON_NAME] = requestAnimationFrame (( ) => { pairs . forEach ( p => applyCli…" at bounding box center [406, 340] width 411 height 527
drag, startPoint x: 253, startPoint y: 284, endPoint x: 258, endPoint y: 310, distance: 26.1
click at [253, 285] on div "[PERSON_NAME] = requestAnimationFrame (( ) => { pairs . forEach ( p => applyCli…" at bounding box center [406, 340] width 411 height 527
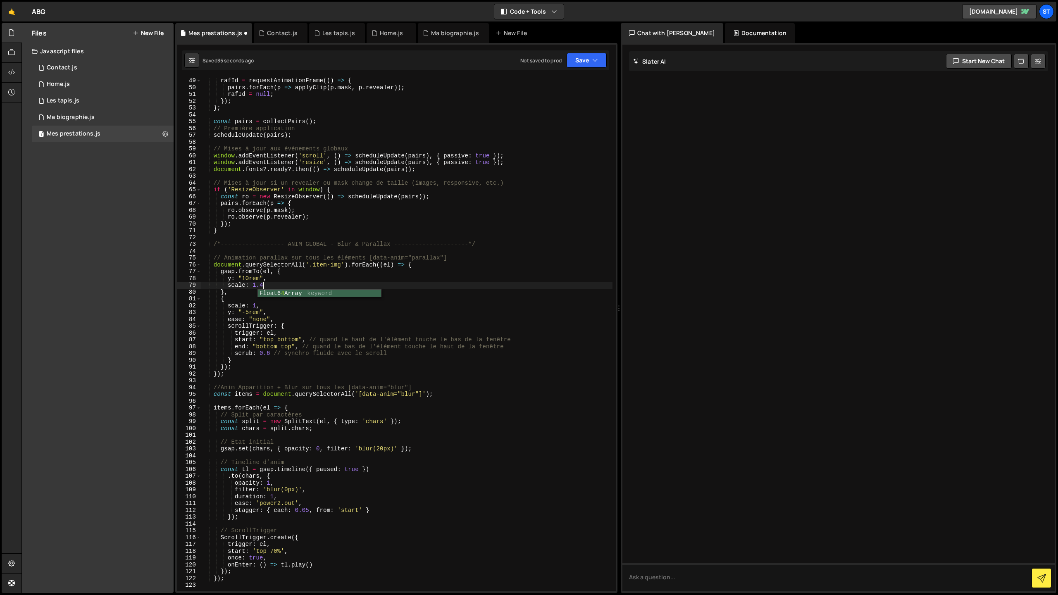
click at [277, 326] on div "[PERSON_NAME] = requestAnimationFrame (( ) => { pairs . forEach ( p => applyCli…" at bounding box center [406, 340] width 411 height 527
click at [248, 279] on div "[PERSON_NAME] = requestAnimationFrame (( ) => { pairs . forEach ( p => applyCli…" at bounding box center [406, 340] width 411 height 527
click at [602, 62] on button "Save" at bounding box center [586, 60] width 40 height 15
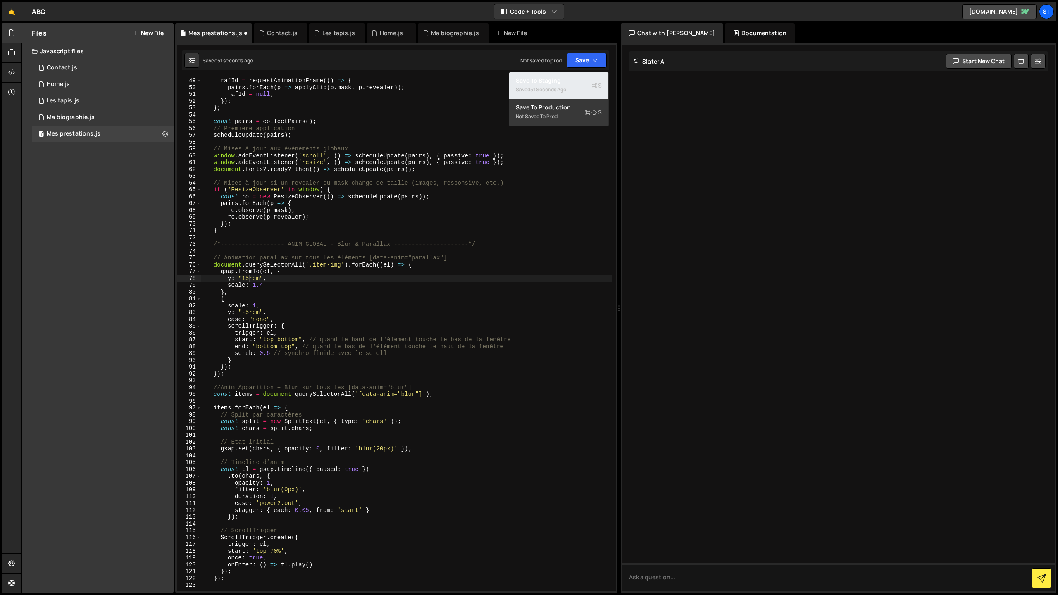
click at [564, 88] on div "51 seconds ago" at bounding box center [548, 89] width 36 height 7
type textarea "scale: 1,"
drag, startPoint x: 259, startPoint y: 305, endPoint x: 200, endPoint y: 304, distance: 59.1
click at [200, 304] on div "scale: 1, 49 50 51 52 53 54 55 56 57 58 59 60 61 62 63 64 65 66 67 68 69 70 71 …" at bounding box center [396, 335] width 439 height 514
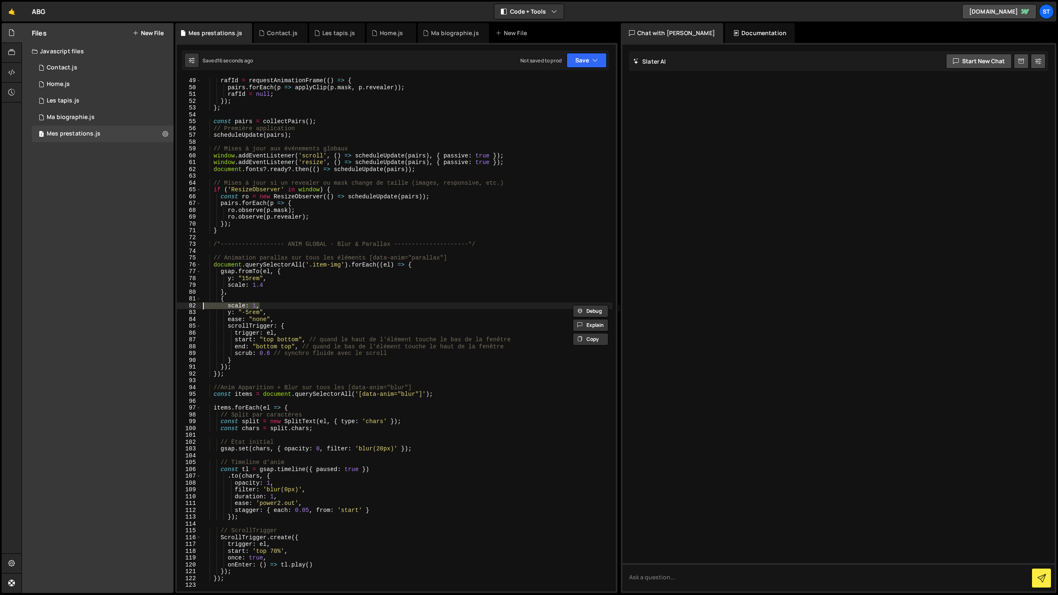
scroll to position [0, 0]
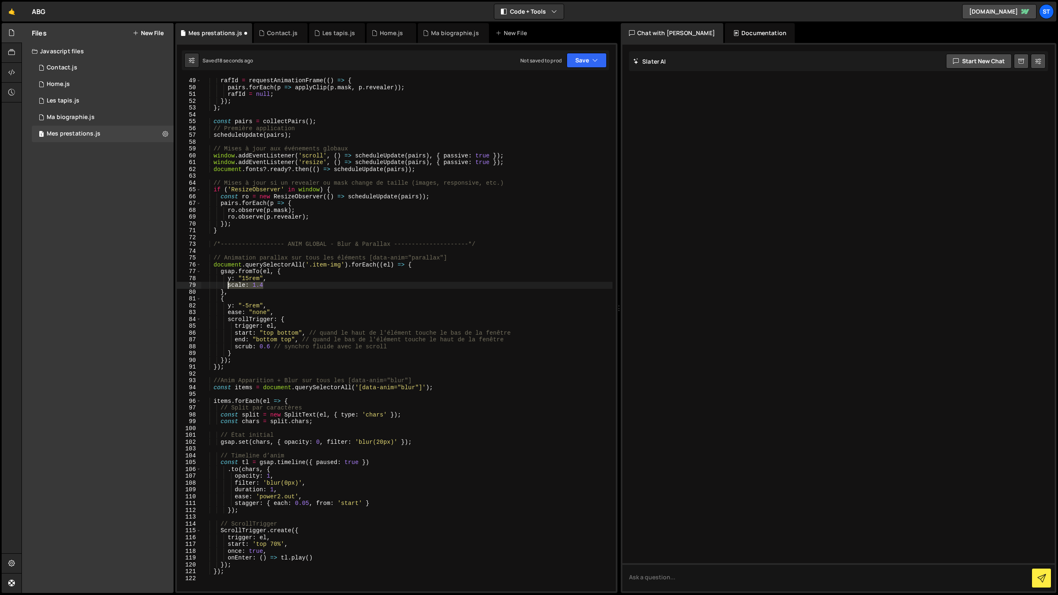
drag, startPoint x: 270, startPoint y: 287, endPoint x: 228, endPoint y: 285, distance: 42.2
click at [228, 285] on div "[PERSON_NAME] = requestAnimationFrame (( ) => { pairs . forEach ( p => applyCli…" at bounding box center [406, 340] width 411 height 527
type textarea "scale: 1.4"
click at [586, 62] on button "Save" at bounding box center [586, 60] width 40 height 15
click at [561, 83] on div "Save to Staging S" at bounding box center [559, 80] width 86 height 8
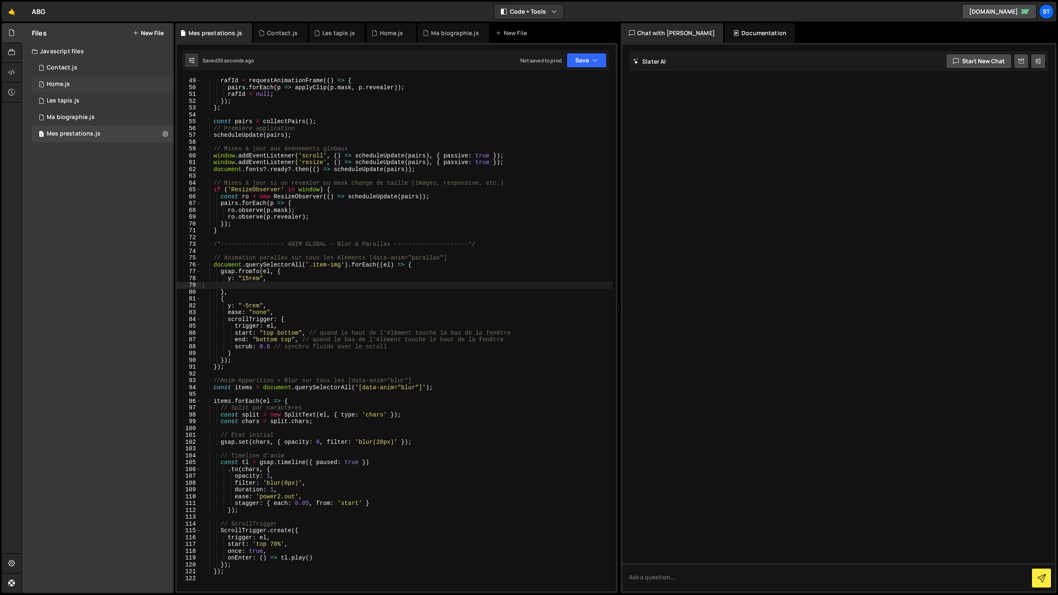
click at [65, 83] on div "Home.js" at bounding box center [58, 84] width 23 height 7
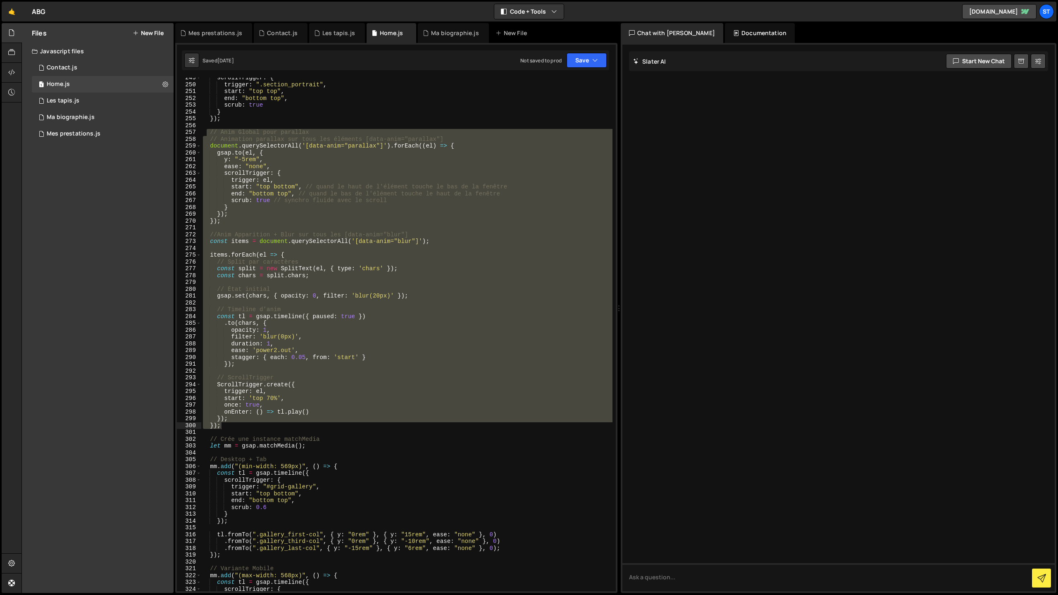
click at [271, 273] on div "scrollTrigger : { trigger : ".section_portrait" , start : "top top" , end : "bo…" at bounding box center [406, 335] width 411 height 514
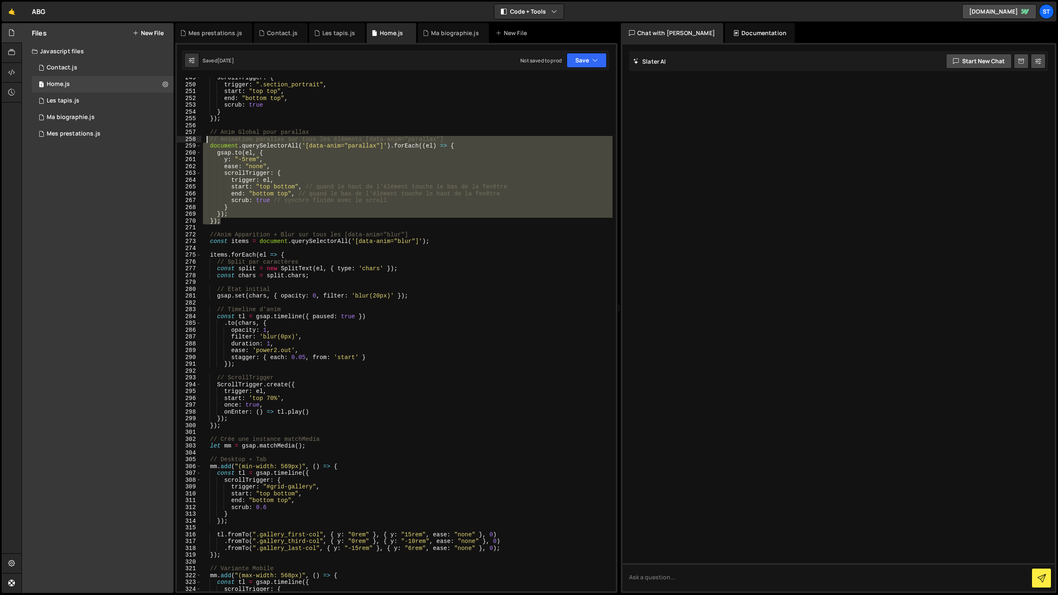
drag, startPoint x: 219, startPoint y: 221, endPoint x: 205, endPoint y: 141, distance: 80.6
click at [205, 141] on div "scrollTrigger : { trigger : ".section_portrait" , start : "top top" , end : "bo…" at bounding box center [406, 337] width 411 height 527
type textarea "// Animation parallax sur tous les éléments [data-anim="parallax"] document.que…"
click at [65, 137] on div "Mes prestations.js" at bounding box center [74, 133] width 54 height 7
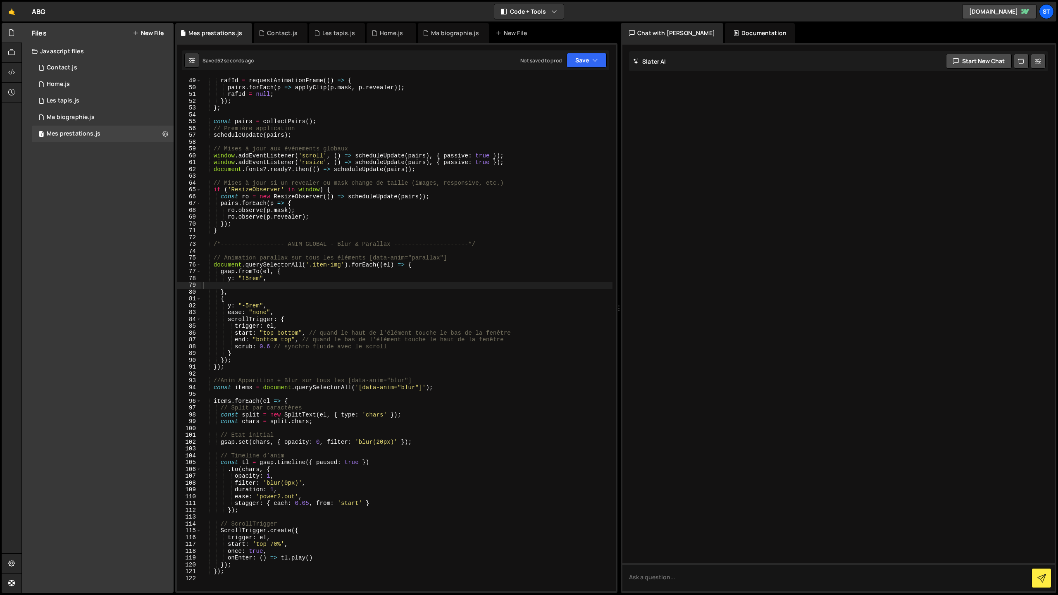
type textarea "});"
click at [247, 366] on div "[PERSON_NAME] = requestAnimationFrame (( ) => { pairs . forEach ( p => applyCli…" at bounding box center [406, 340] width 411 height 527
paste textarea "});"
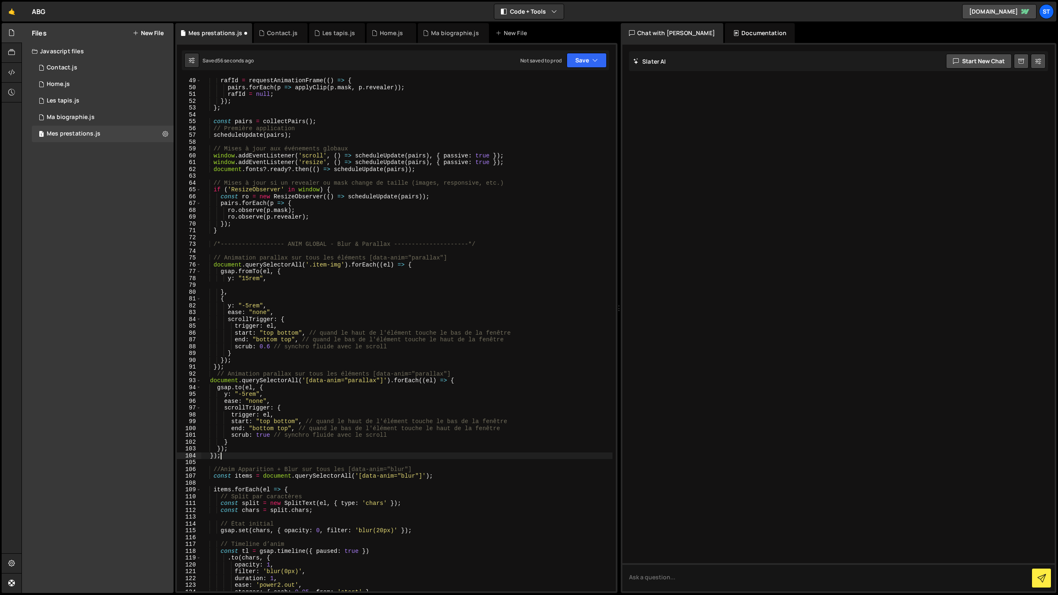
click at [231, 365] on div "[PERSON_NAME] = requestAnimationFrame (( ) => { pairs . forEach ( p => applyCli…" at bounding box center [406, 340] width 411 height 527
type textarea "});"
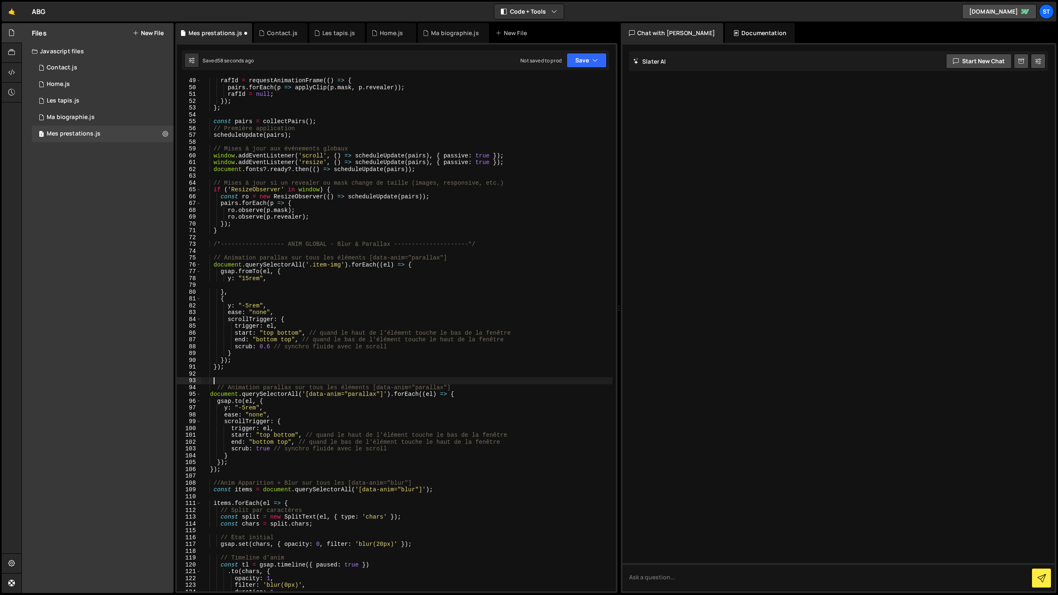
click at [232, 469] on div "[PERSON_NAME] = requestAnimationFrame (( ) => { pairs . forEach ( p => applyCli…" at bounding box center [406, 340] width 411 height 527
type textarea "});"
click at [589, 59] on button "Save" at bounding box center [586, 60] width 40 height 15
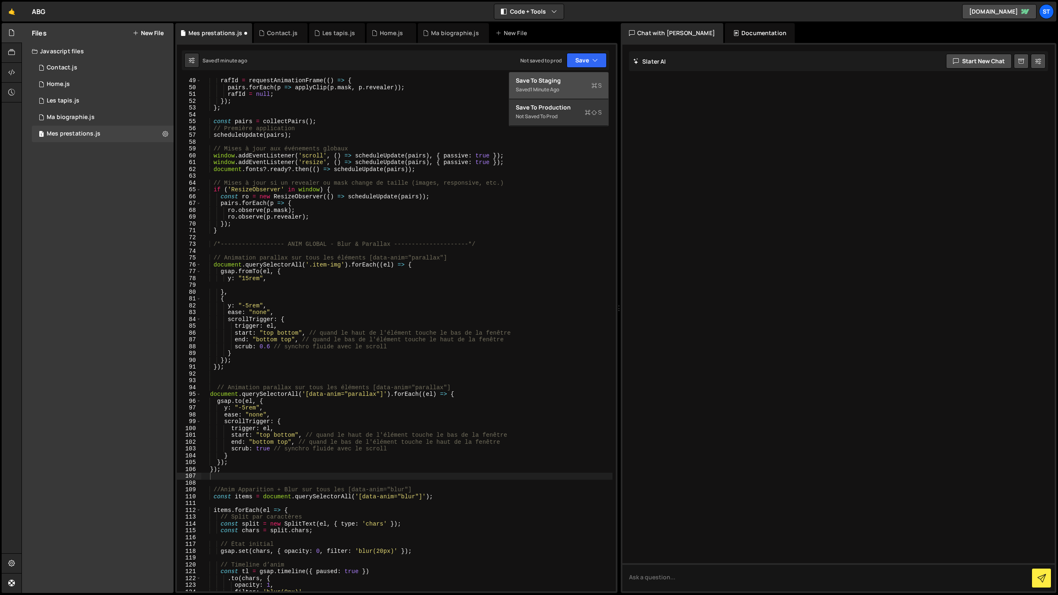
click at [561, 83] on div "Save to Staging S" at bounding box center [559, 80] width 86 height 8
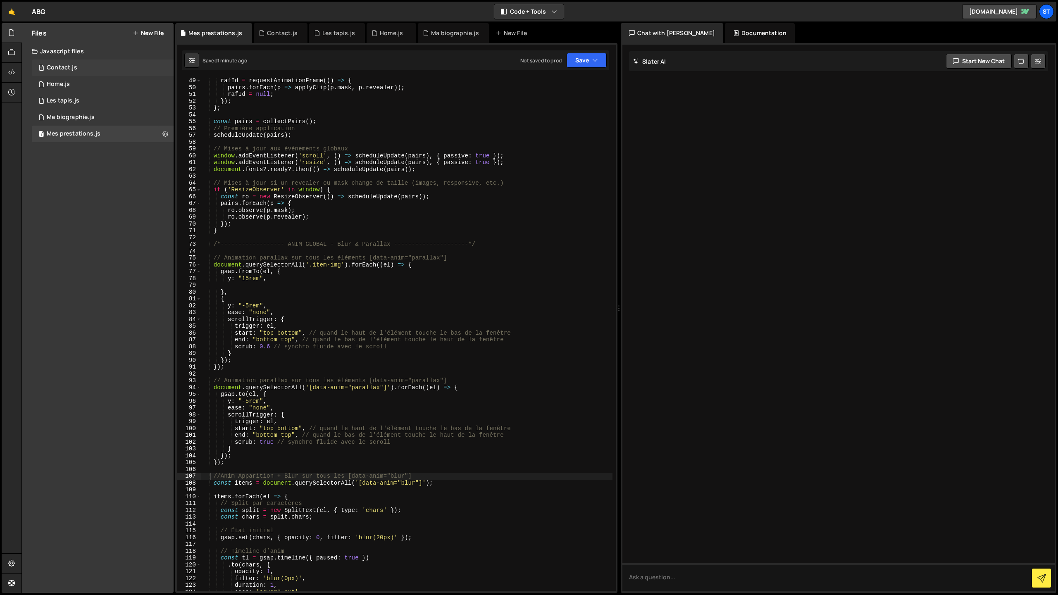
click at [71, 67] on div "Contact.js" at bounding box center [62, 67] width 31 height 7
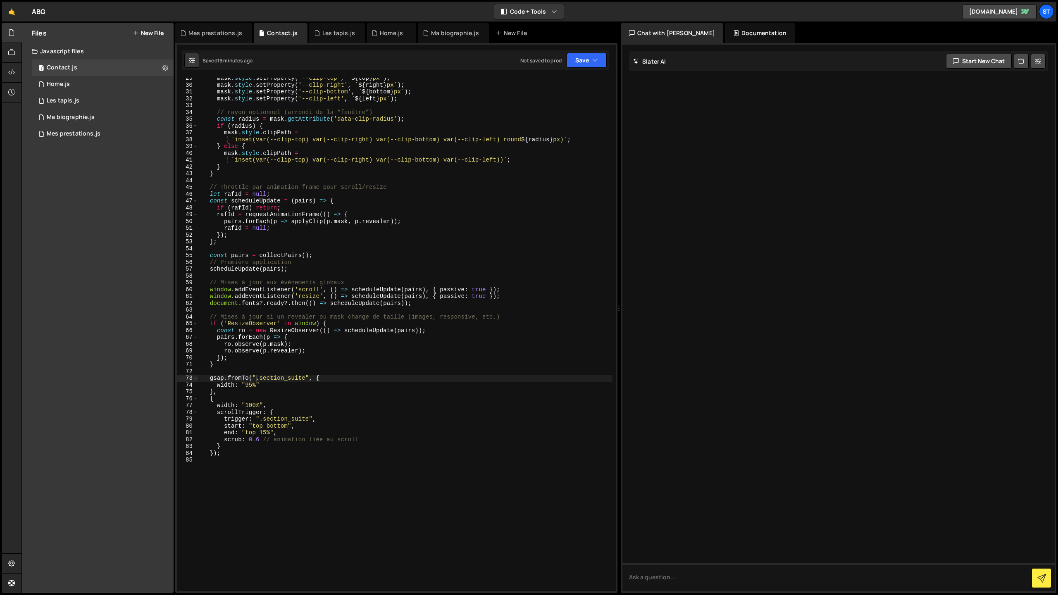
scroll to position [0, 1]
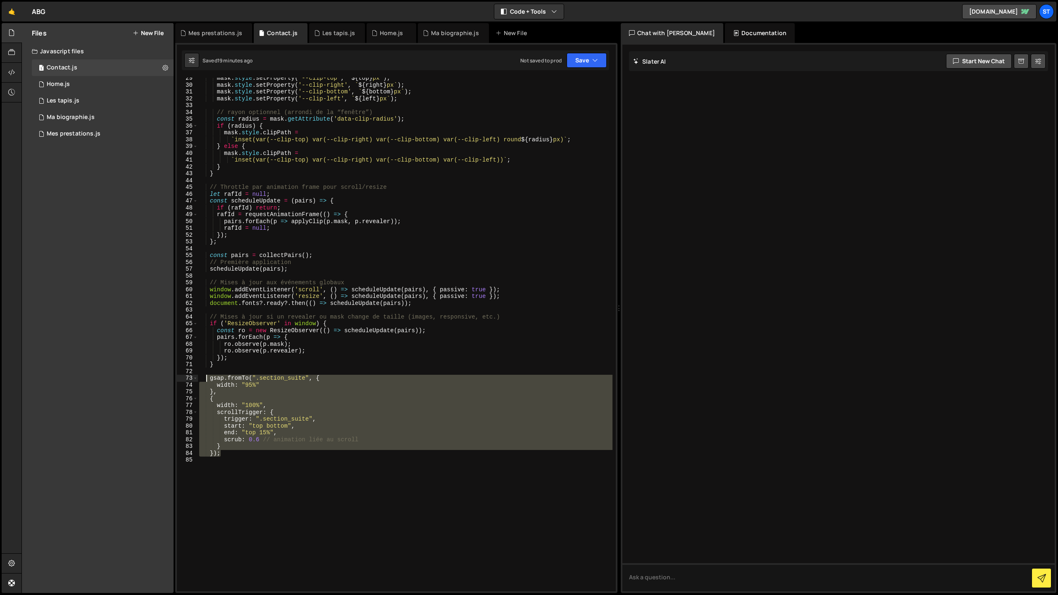
drag, startPoint x: 224, startPoint y: 454, endPoint x: 206, endPoint y: 377, distance: 79.8
click at [206, 377] on div "mask . style . setProperty ( '--clip-top' , ` ${ top } px ` ) ; mask . style . …" at bounding box center [404, 338] width 415 height 527
type textarea "gsap.fromTo(".section_suite", { width: "95%""
click at [87, 133] on div "Mes prestations.js" at bounding box center [74, 133] width 54 height 7
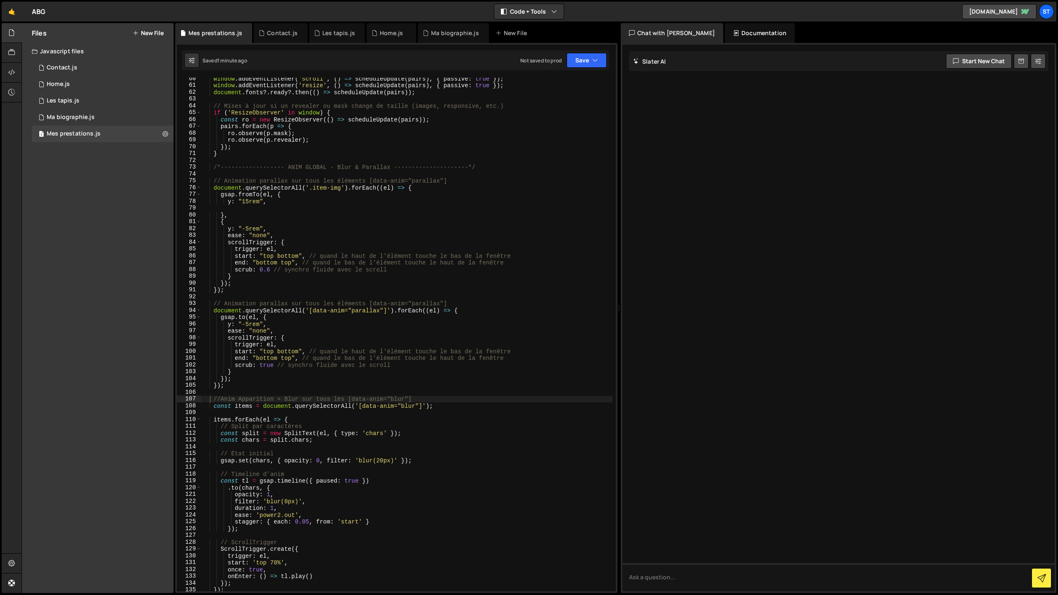
scroll to position [379, 0]
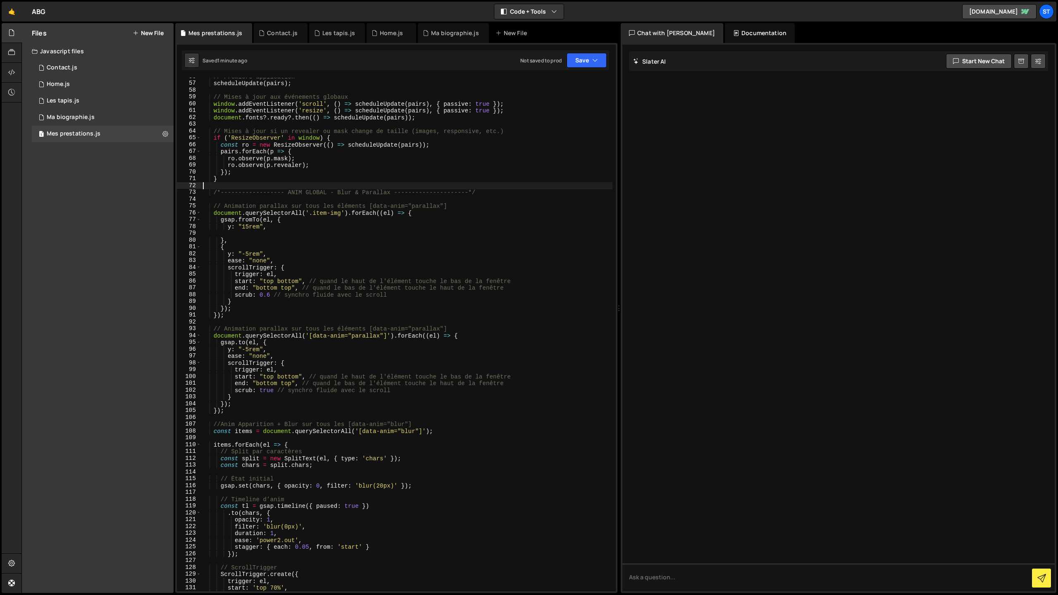
click at [226, 185] on div "// Première application scheduleUpdate ( pairs ) ; // Mises à jour aux événemen…" at bounding box center [406, 336] width 411 height 527
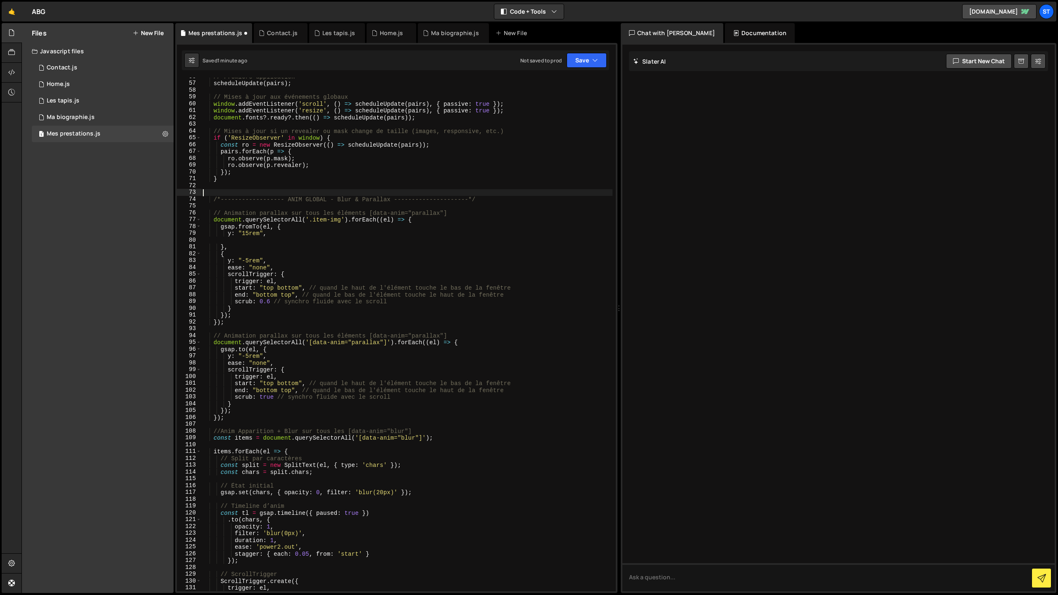
click at [239, 207] on div "// Première application scheduleUpdate ( pairs ) ; // Mises à jour aux événemen…" at bounding box center [406, 336] width 411 height 527
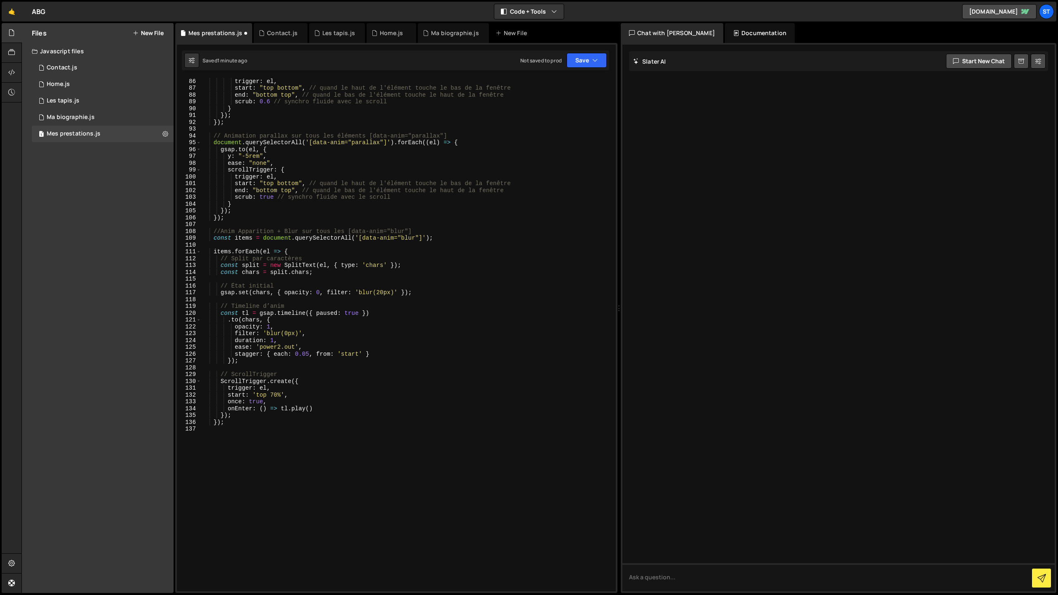
scroll to position [602, 0]
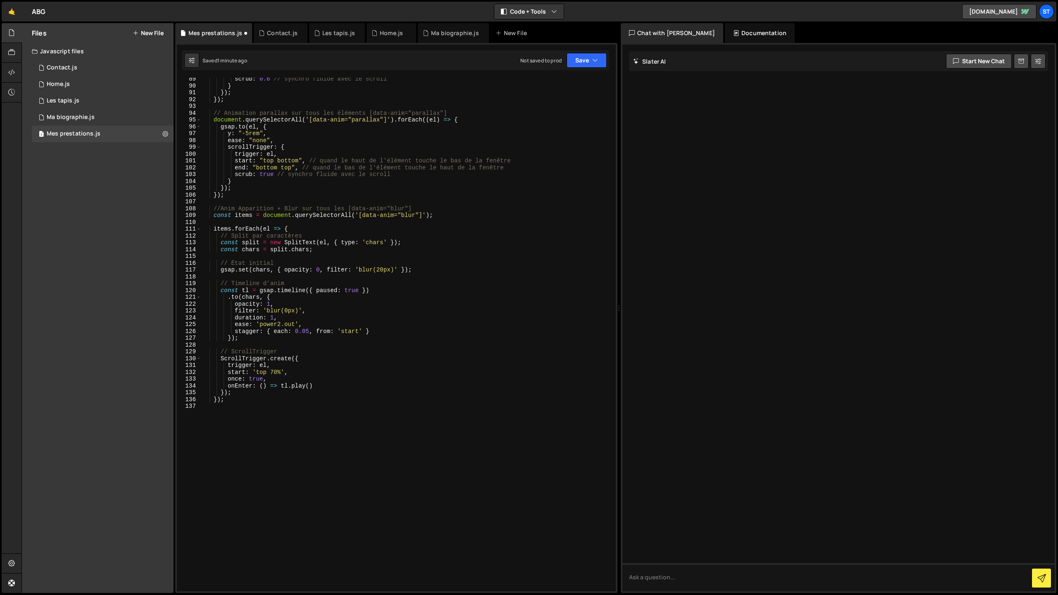
click at [277, 424] on div "scrub : 0.6 // synchro fluide avec le scroll } }) ; }) ; // Animation parallax …" at bounding box center [406, 339] width 411 height 527
paste textarea "});"
drag, startPoint x: 304, startPoint y: 413, endPoint x: 286, endPoint y: 415, distance: 18.3
click at [286, 415] on div "scrub : 0.6 // synchro fluide avec le scroll } }) ; }) ; // Animation parallax …" at bounding box center [406, 339] width 411 height 527
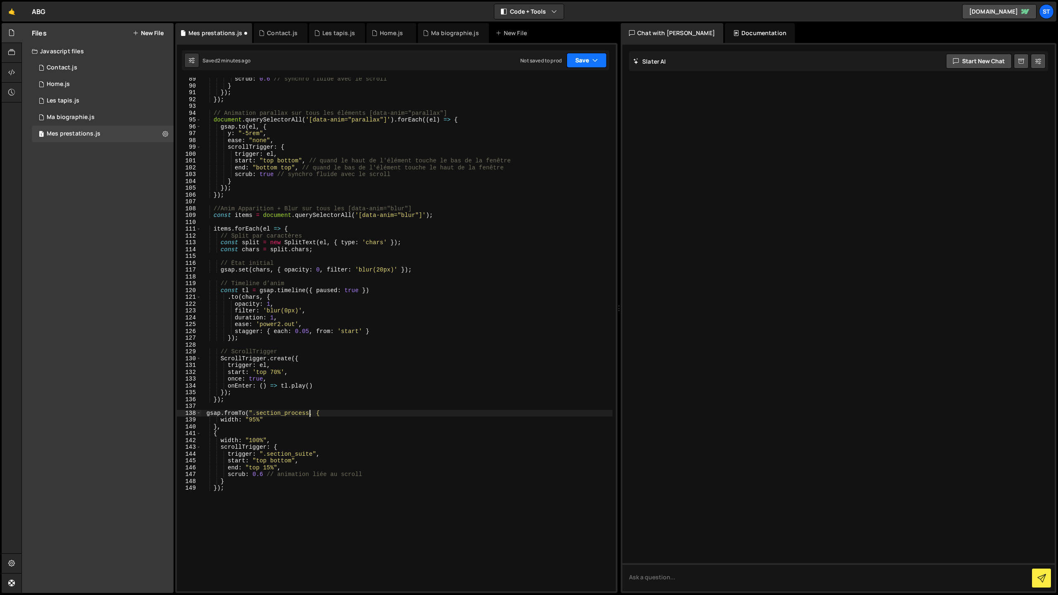
click at [583, 63] on button "Save" at bounding box center [586, 60] width 40 height 15
click at [561, 79] on div "Save to Staging S" at bounding box center [559, 80] width 86 height 8
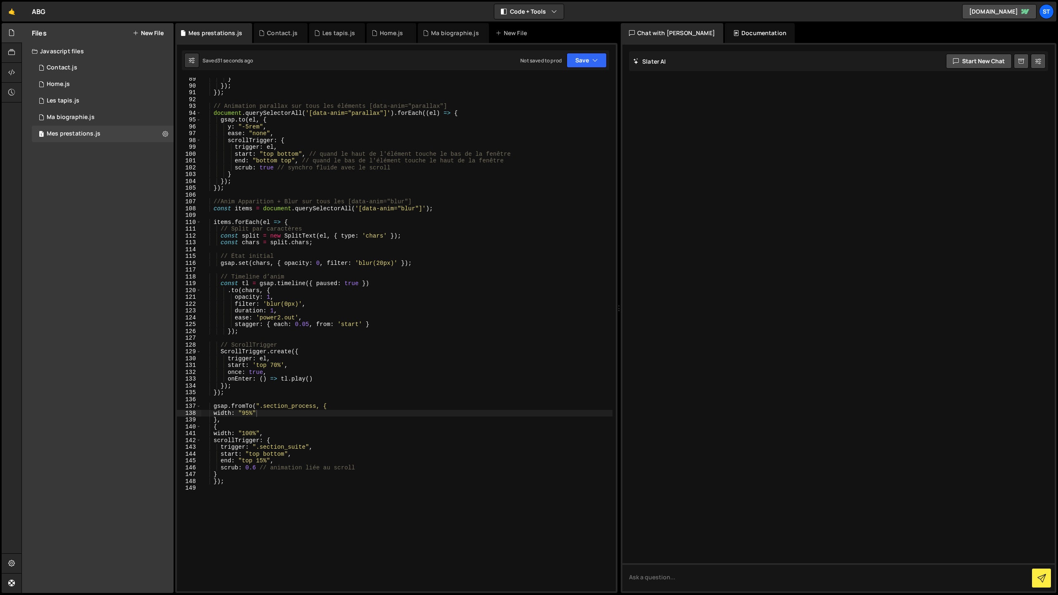
scroll to position [602, 0]
click at [316, 408] on div "} }) ; }) ; // Animation parallax sur tous les éléments [data-anim="parallax"] …" at bounding box center [406, 338] width 411 height 527
click at [577, 62] on button "Save" at bounding box center [586, 60] width 40 height 15
click at [560, 88] on div "36 seconds ago" at bounding box center [548, 89] width 37 height 7
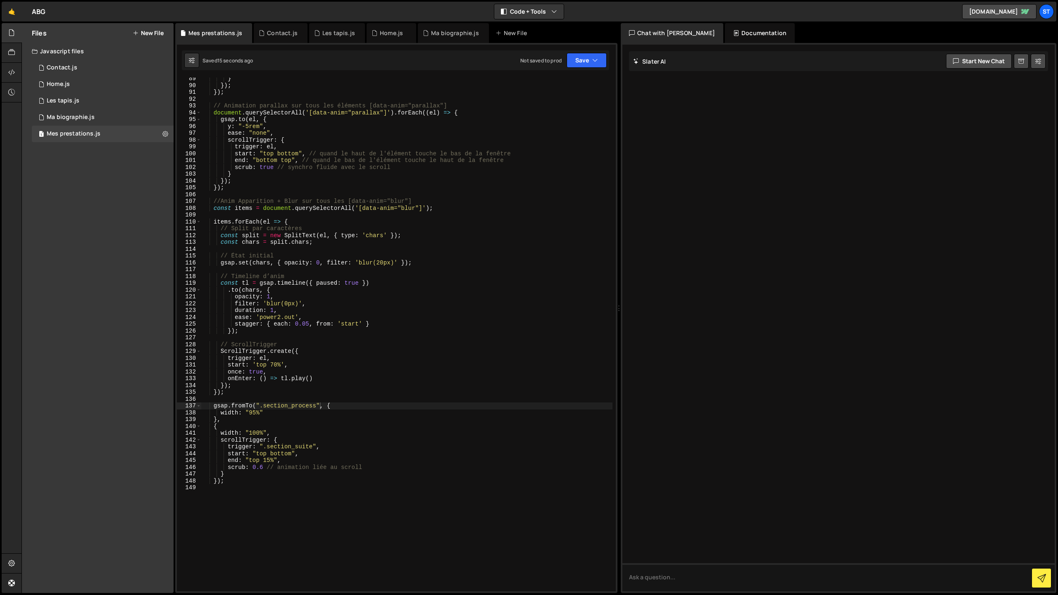
click at [314, 447] on div "} }) ; }) ; // Animation parallax sur tous les éléments [data-anim="parallax"] …" at bounding box center [406, 338] width 411 height 527
click at [590, 63] on button "Save" at bounding box center [586, 60] width 40 height 15
click at [532, 88] on div "20 seconds ago" at bounding box center [548, 89] width 37 height 7
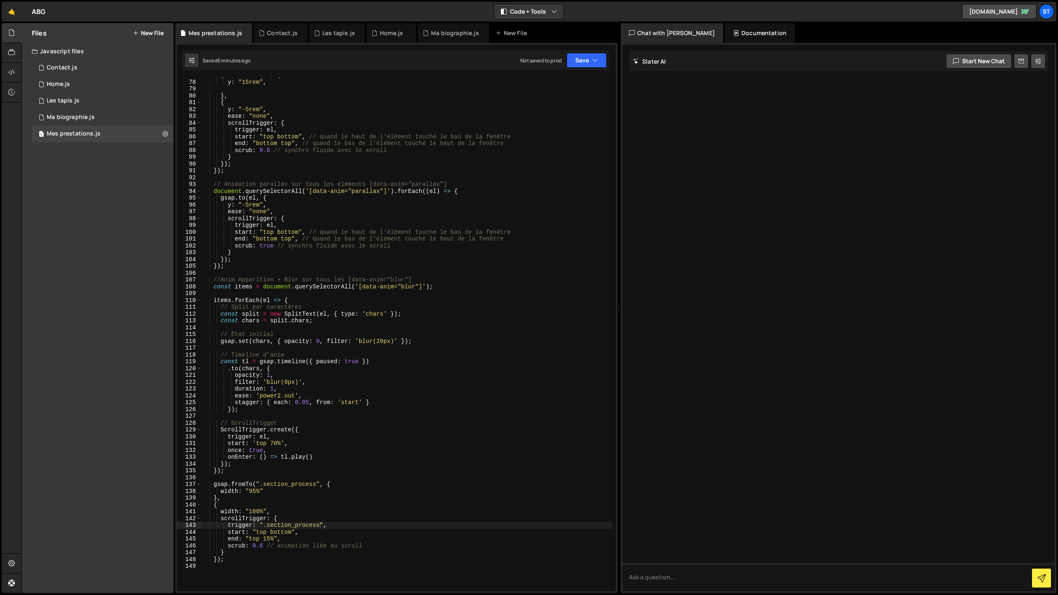
scroll to position [474, 0]
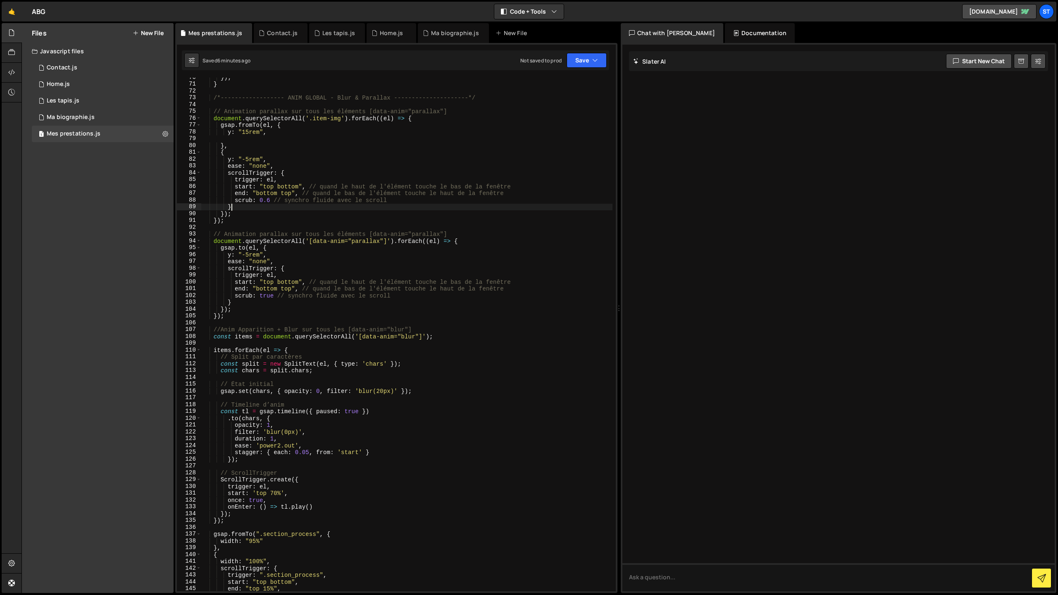
click at [236, 204] on div "}) ; } /*------------------ ANIM GLOBAL - Blur & Parallax ---------------------…" at bounding box center [406, 337] width 411 height 527
type textarea "});"
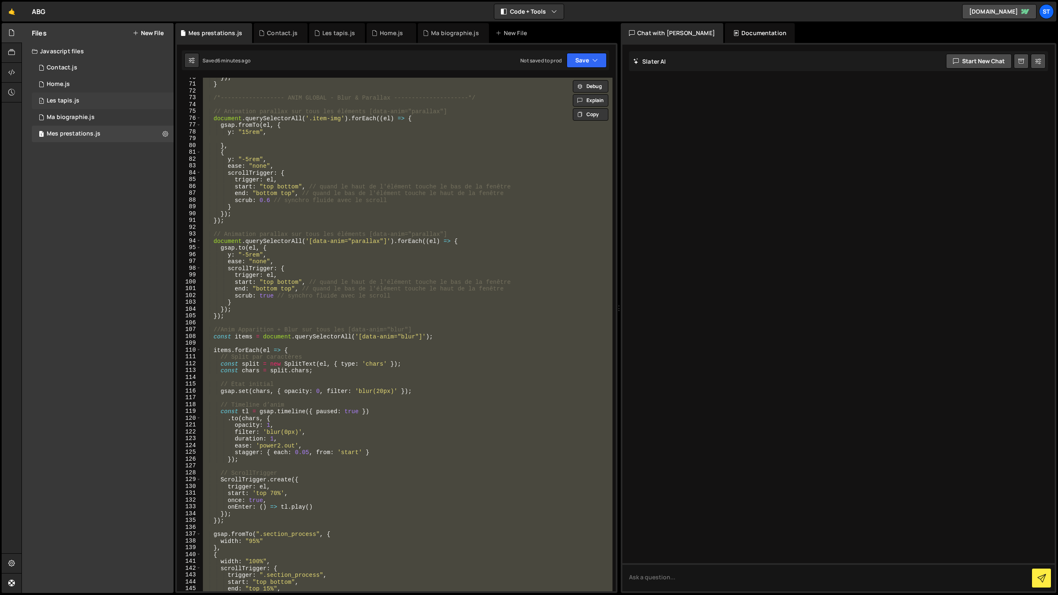
click at [64, 100] on div "Les tapis.js" at bounding box center [63, 100] width 33 height 7
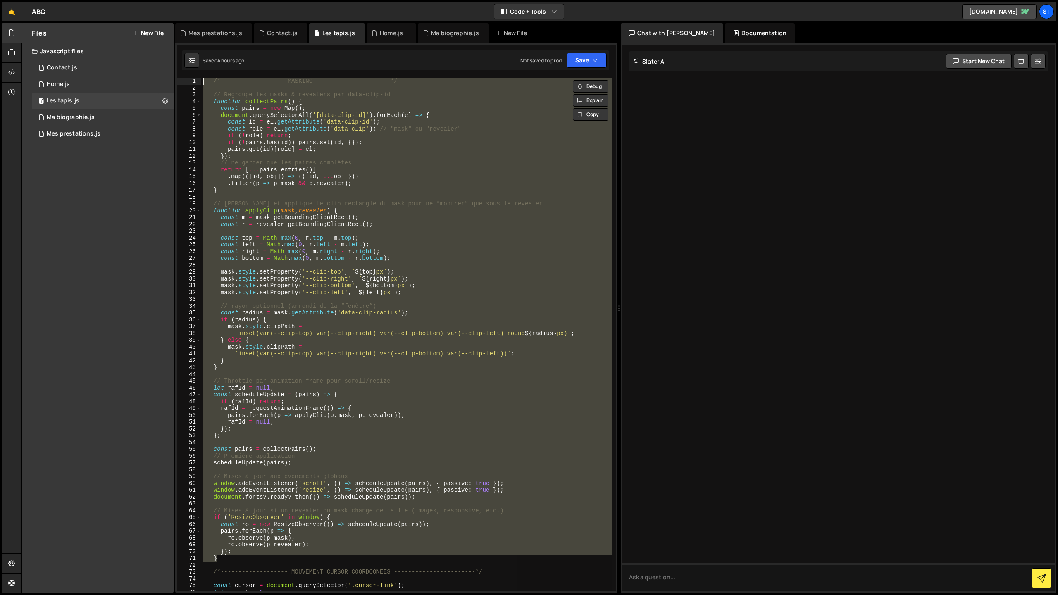
click at [257, 236] on div "/*------------------ MASKING ---------------------*/ // Regroupe les masks & re…" at bounding box center [406, 335] width 411 height 514
type textarea "const top = Math.max(0, [DOMAIN_NAME] - [DOMAIN_NAME]);"
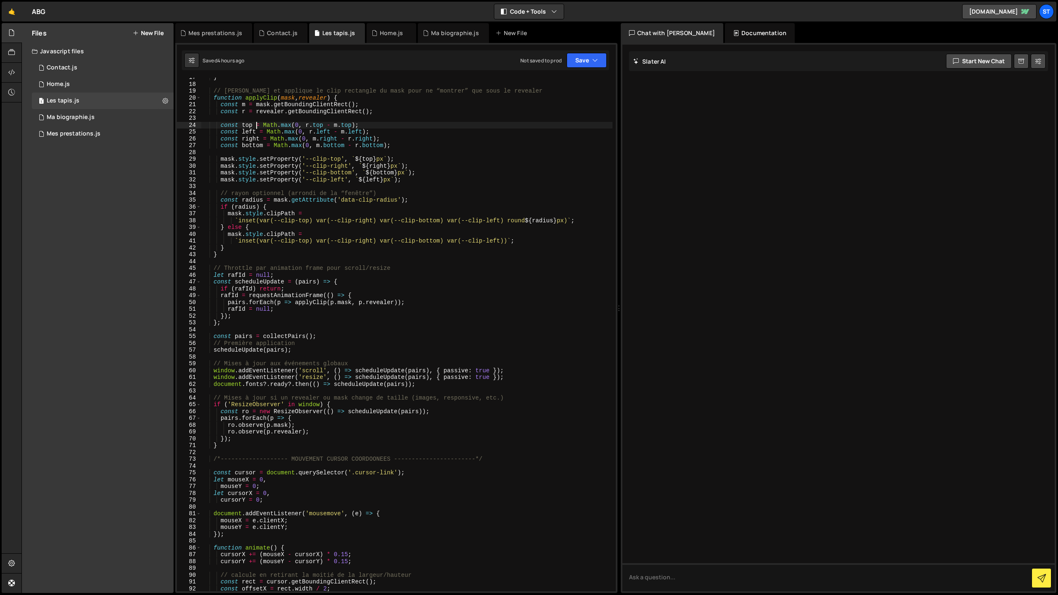
scroll to position [0, 0]
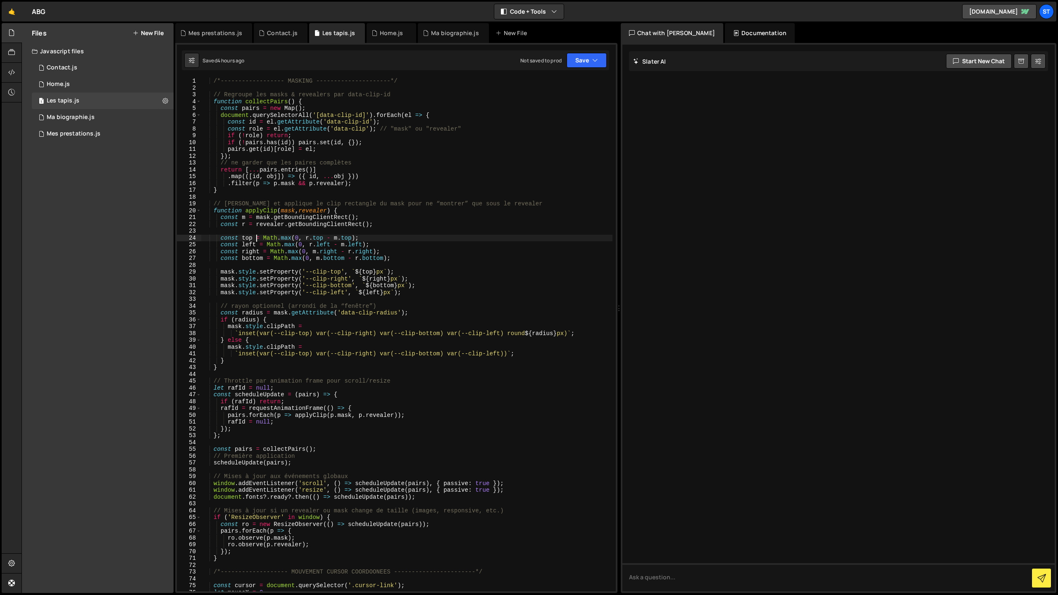
click at [264, 266] on div "/*------------------ MASKING ---------------------*/ // Regroupe les masks & re…" at bounding box center [406, 341] width 411 height 527
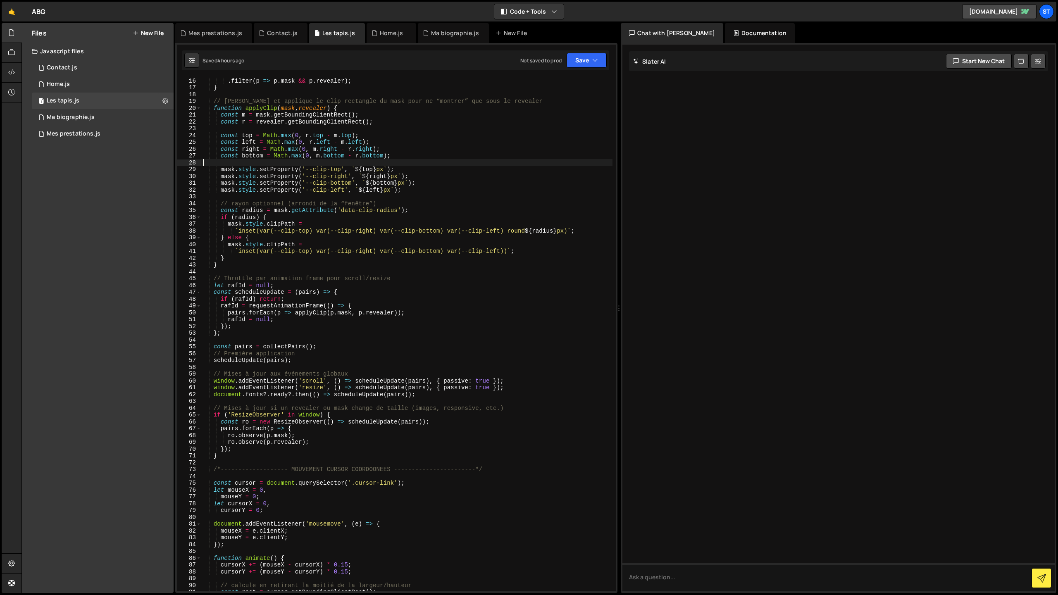
scroll to position [50, 0]
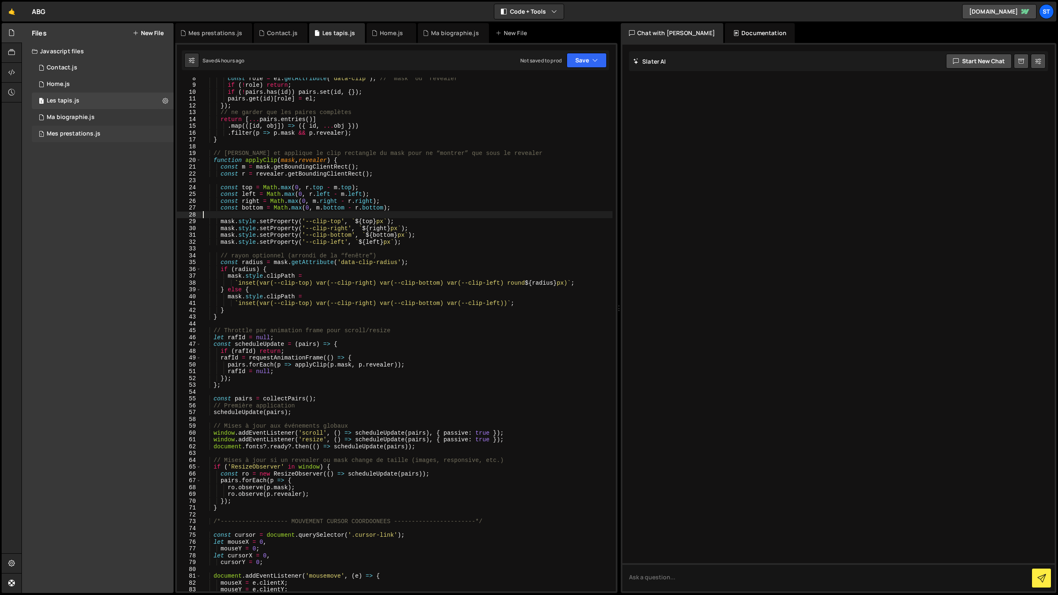
click at [71, 136] on div "Mes prestations.js" at bounding box center [74, 133] width 54 height 7
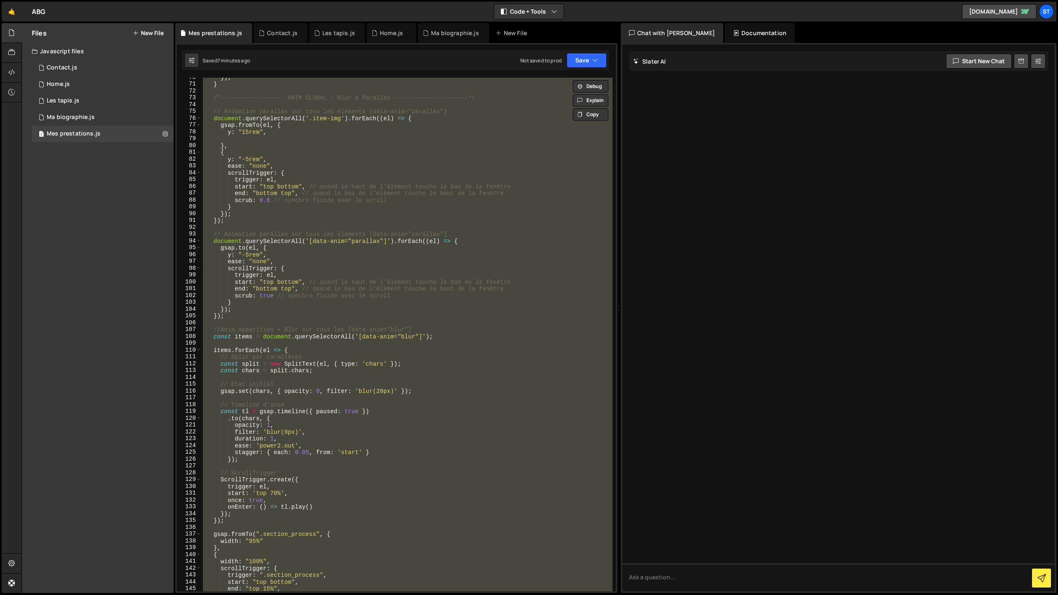
click at [274, 275] on div "}) ; } /*------------------ ANIM GLOBAL - Blur & Parallax ---------------------…" at bounding box center [406, 335] width 411 height 514
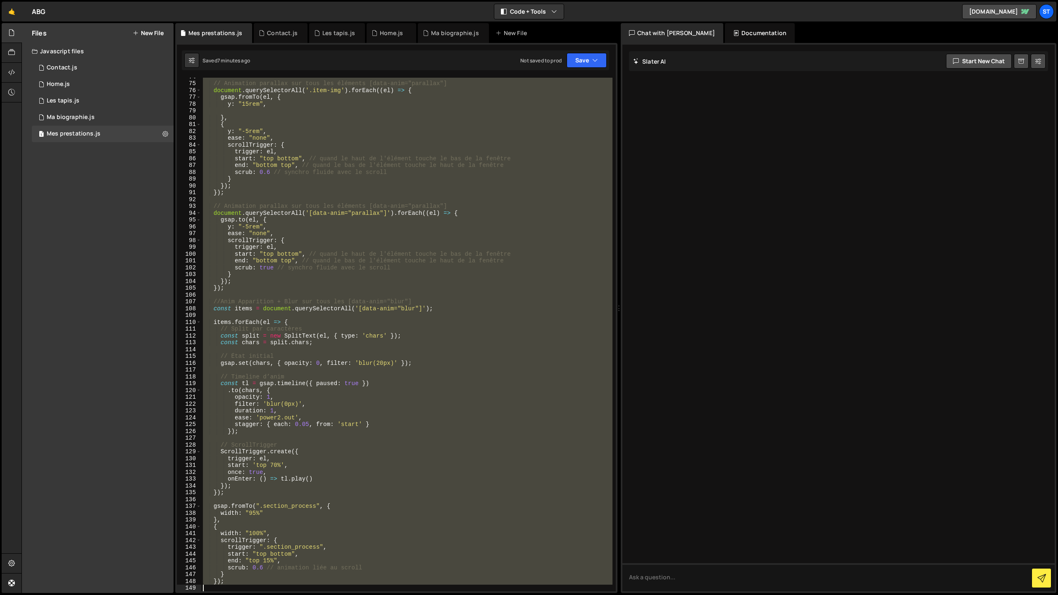
scroll to position [502, 0]
drag, startPoint x: 213, startPoint y: 279, endPoint x: 314, endPoint y: 595, distance: 330.8
click at [314, 595] on div "Hold on a sec... Are you certain you wish to leave this page? Any changes you'v…" at bounding box center [529, 297] width 1058 height 595
type textarea "});"
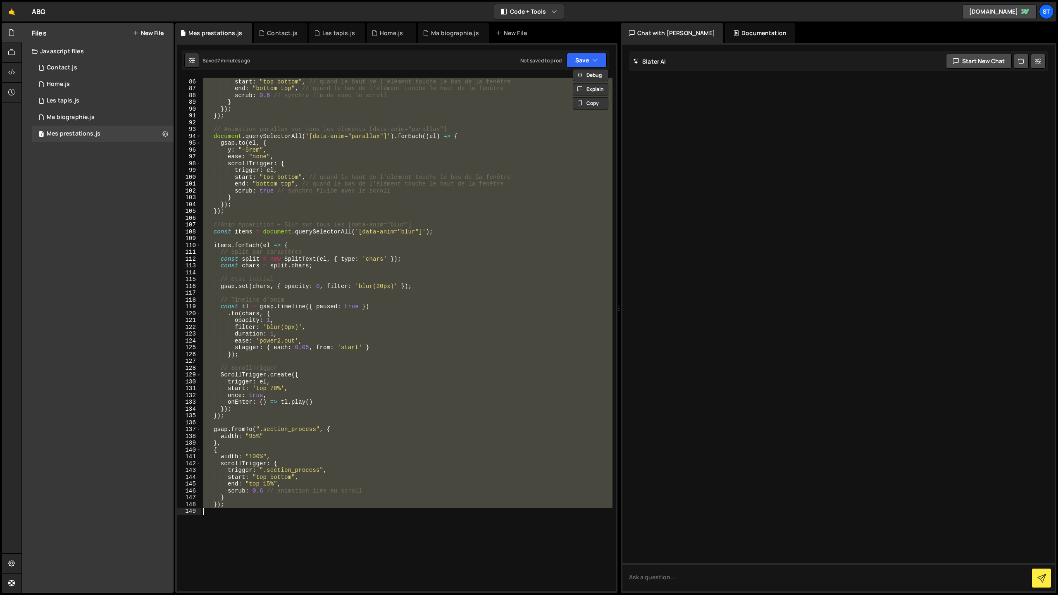
scroll to position [579, 0]
click at [81, 101] on div "1 Les tapis.js 0" at bounding box center [103, 101] width 142 height 17
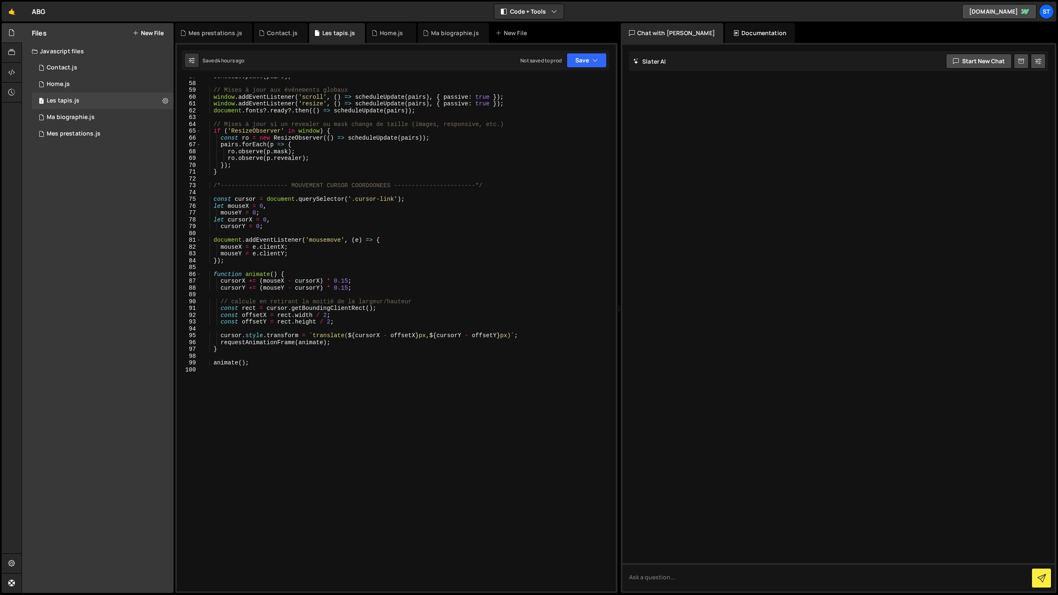
scroll to position [386, 0]
type textarea "animate();"
click at [258, 361] on div "scheduleUpdate ( pairs ) ; // Mises à jour aux événements globaux window . addE…" at bounding box center [406, 336] width 411 height 527
paste textarea
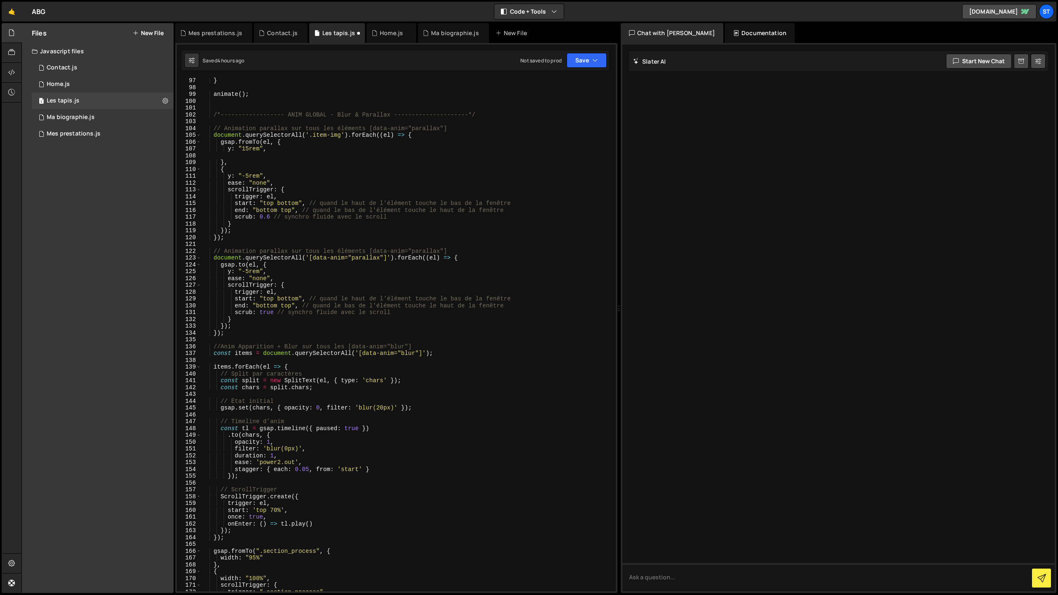
scroll to position [631, 0]
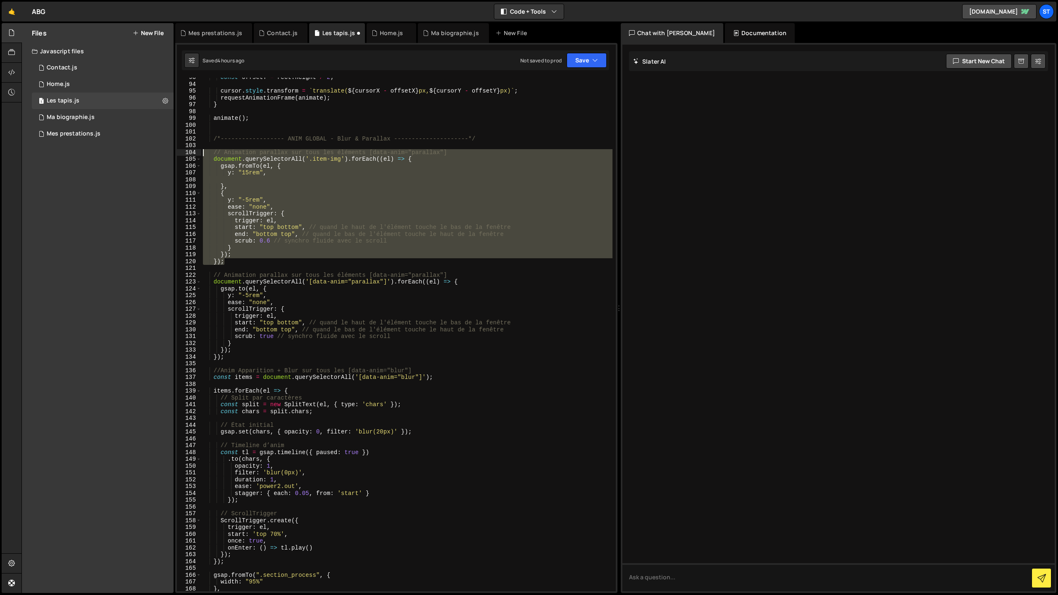
drag, startPoint x: 226, startPoint y: 262, endPoint x: 202, endPoint y: 153, distance: 111.8
click at [202, 153] on div "const offsetY = rect . height / 2 ; cursor . style . transform = ` translate( $…" at bounding box center [406, 337] width 411 height 527
type textarea "// Animation parallax sur tous les éléments [data-anim="parallax"] document.que…"
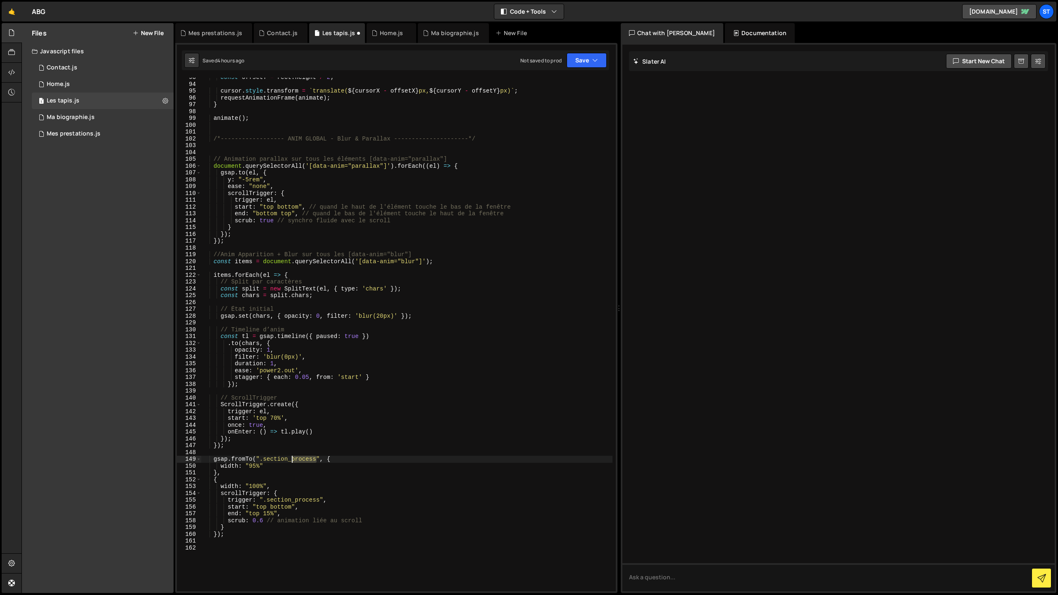
drag, startPoint x: 316, startPoint y: 459, endPoint x: 292, endPoint y: 460, distance: 24.4
click at [292, 460] on div "const offsetY = rect . height / 2 ; cursor . style . transform = ` translate( $…" at bounding box center [406, 337] width 411 height 527
drag, startPoint x: 321, startPoint y: 501, endPoint x: 296, endPoint y: 501, distance: 25.2
click at [296, 501] on div "const offsetY = rect . height / 2 ; cursor . style . transform = ` translate( $…" at bounding box center [406, 337] width 411 height 527
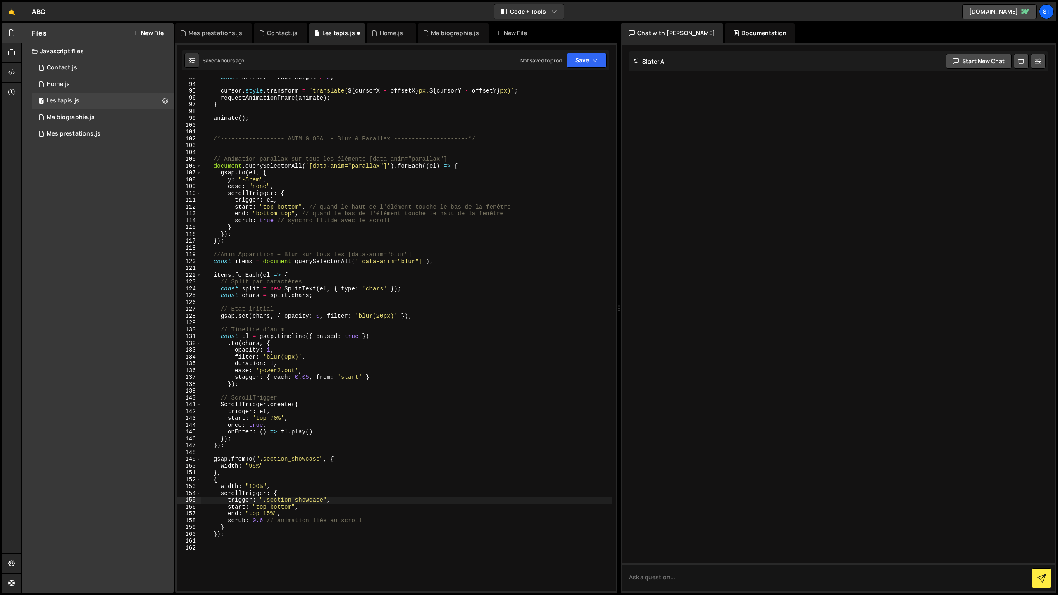
scroll to position [0, 8]
click at [594, 63] on icon "button" at bounding box center [595, 60] width 6 height 8
click at [575, 82] on div "Save to Staging S" at bounding box center [559, 80] width 86 height 8
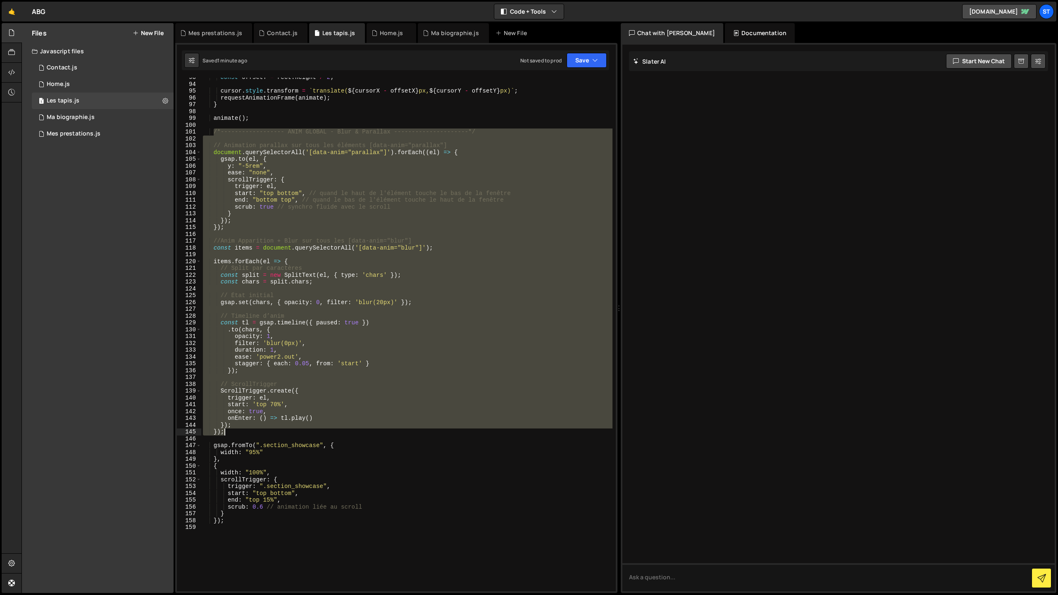
drag, startPoint x: 213, startPoint y: 133, endPoint x: 370, endPoint y: 428, distance: 334.5
click at [370, 428] on div "const offsetY = rect . height / 2 ; cursor . style . transform = ` translate( $…" at bounding box center [406, 337] width 411 height 527
type textarea "}); });"
click at [69, 69] on div "Contact.js" at bounding box center [62, 67] width 31 height 7
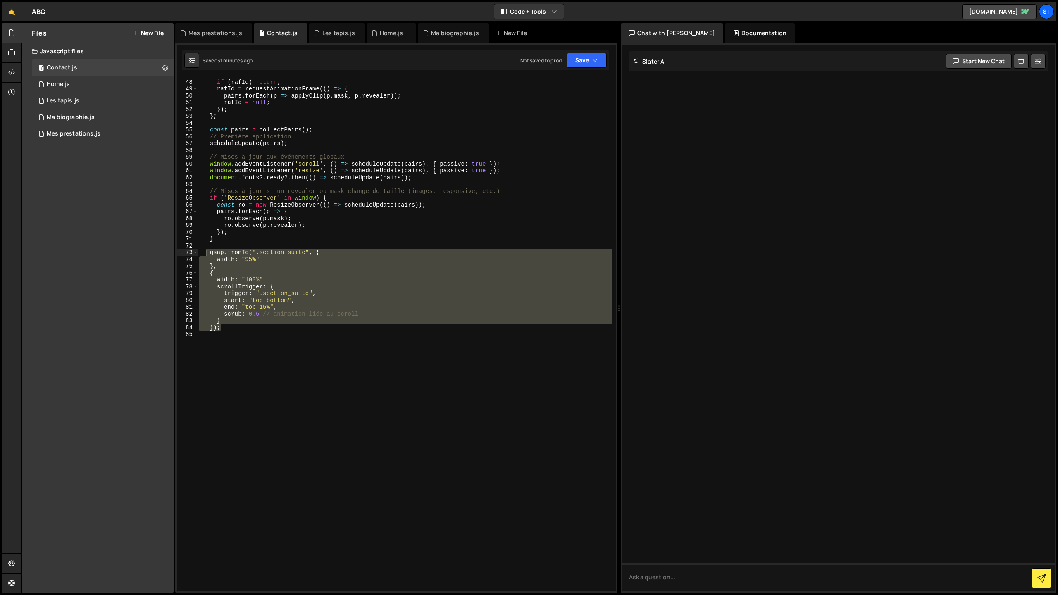
scroll to position [319, 0]
click at [236, 331] on div "const scheduleUpdate = ( pairs ) => { if ( [PERSON_NAME] ) return ; [PERSON_NAM…" at bounding box center [404, 335] width 415 height 514
type textarea "});"
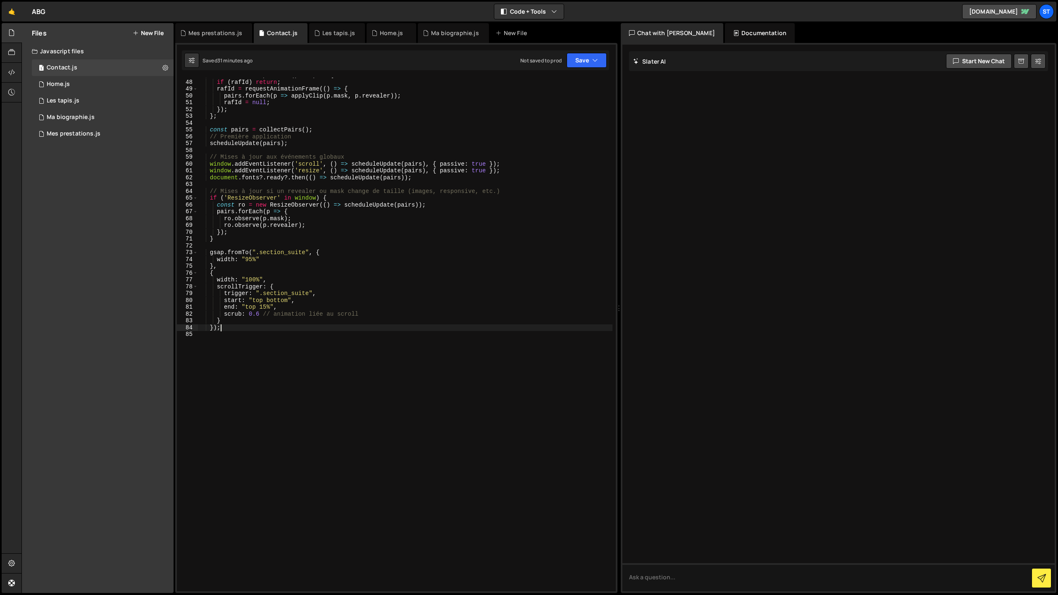
scroll to position [0, 0]
paste textarea "});"
type textarea "});"
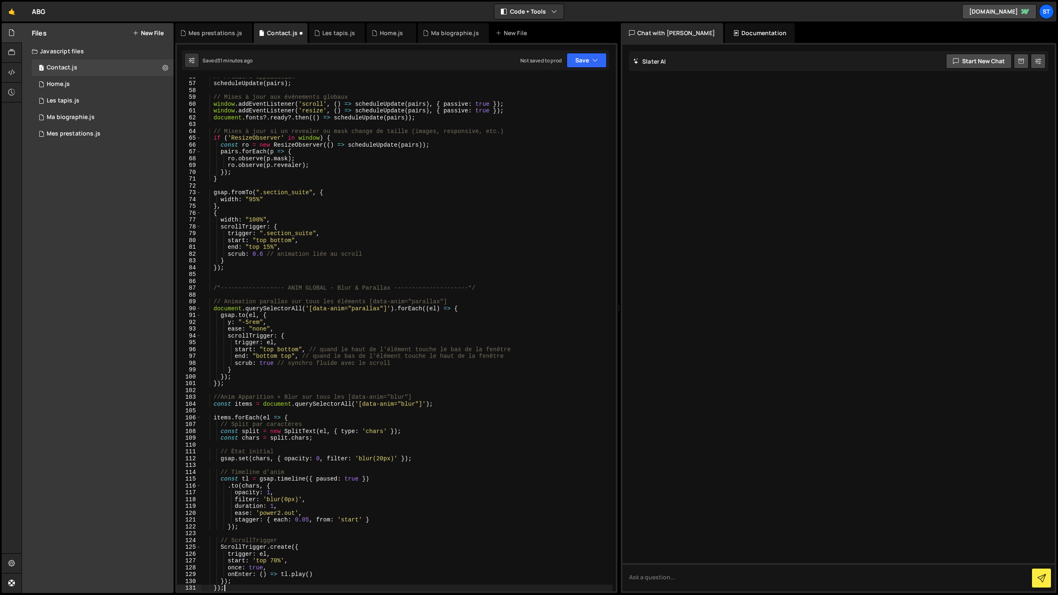
scroll to position [379, 0]
click at [585, 64] on button "Save" at bounding box center [586, 60] width 40 height 15
click at [557, 82] on div "Save to Staging S" at bounding box center [559, 80] width 86 height 8
